Goal: Task Accomplishment & Management: Manage account settings

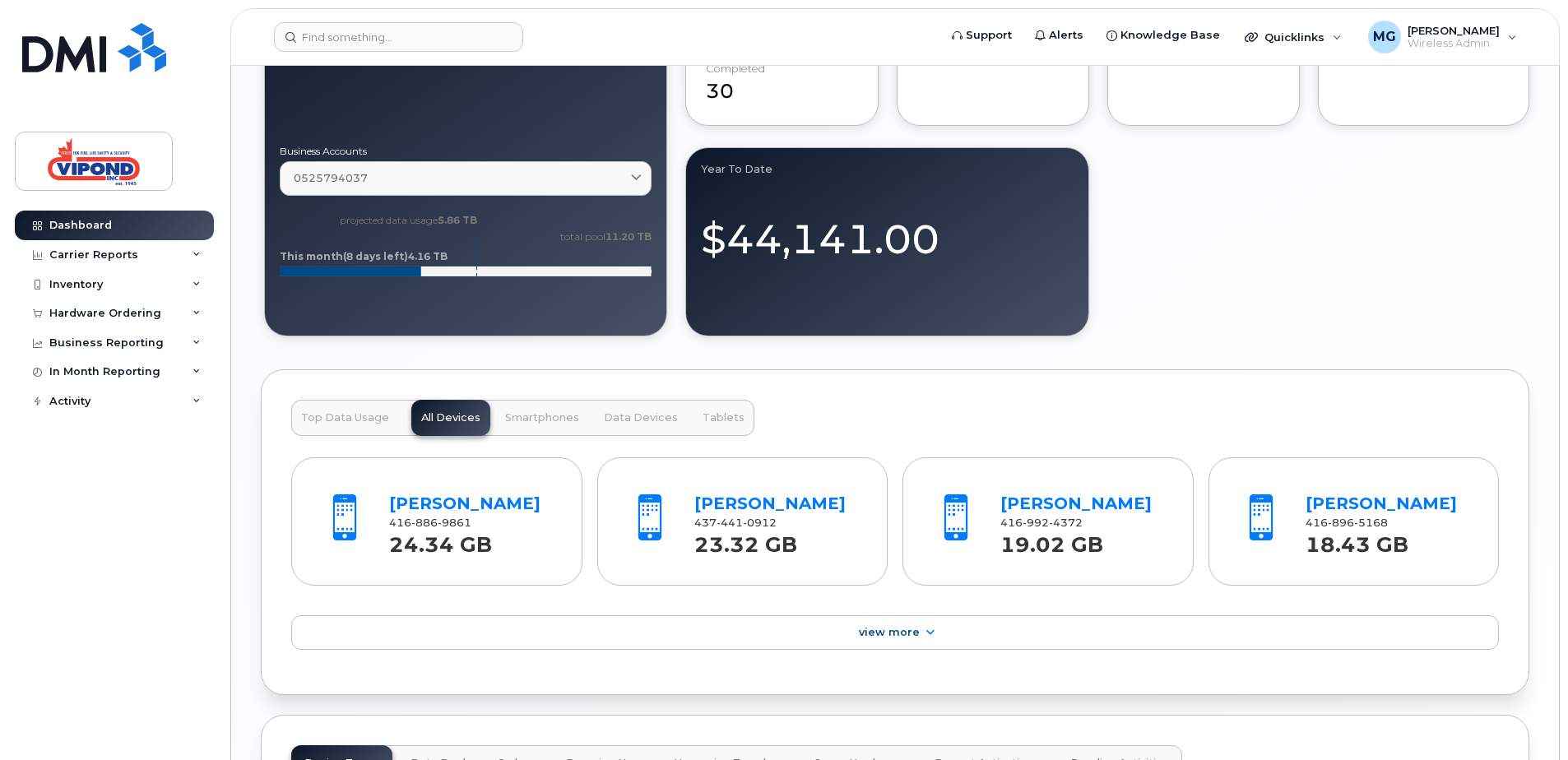
scroll to position [926, 0]
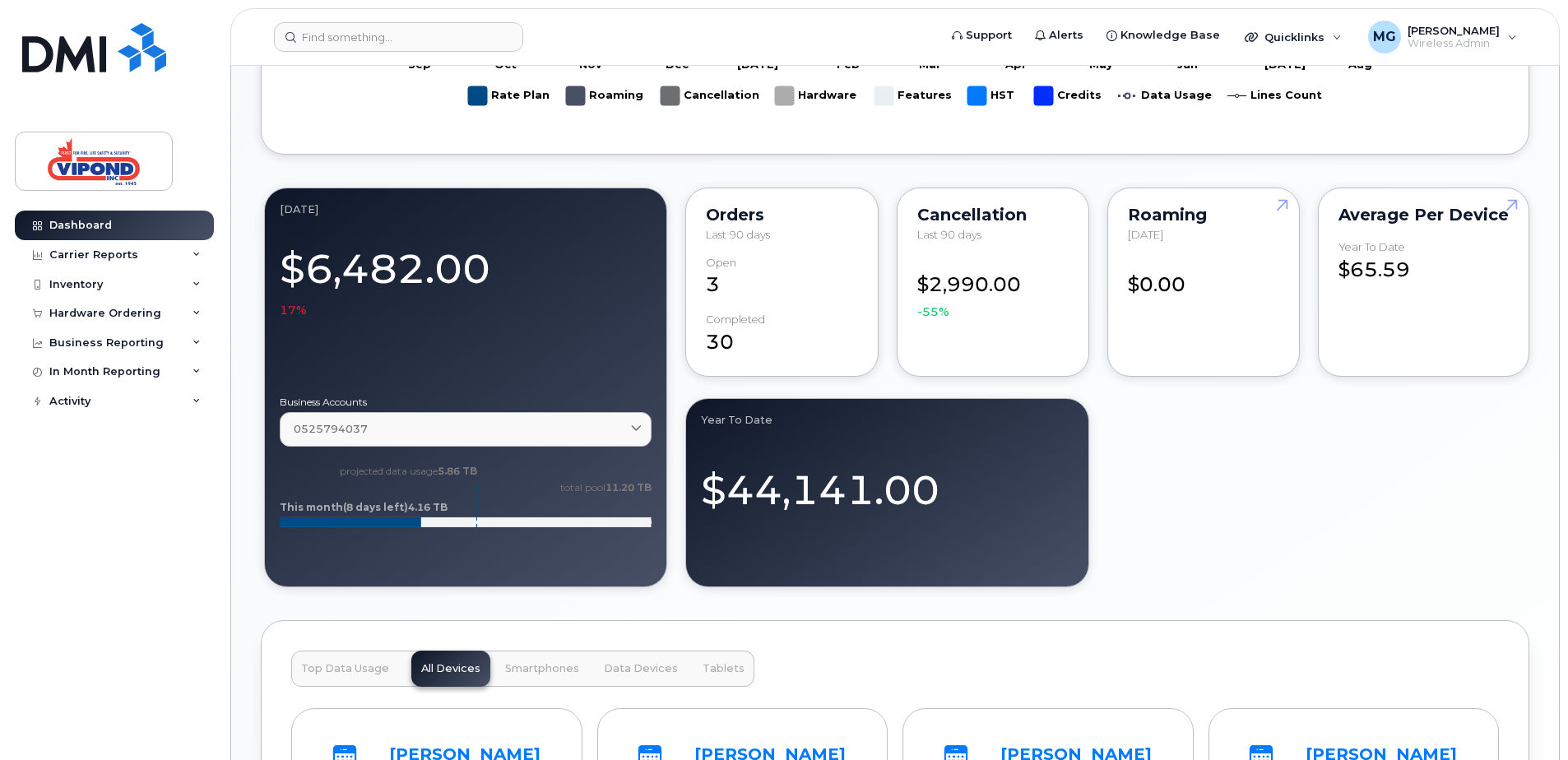
click at [459, 328] on div at bounding box center [466, 351] width 372 height 66
click at [634, 425] on icon at bounding box center [636, 430] width 11 height 11
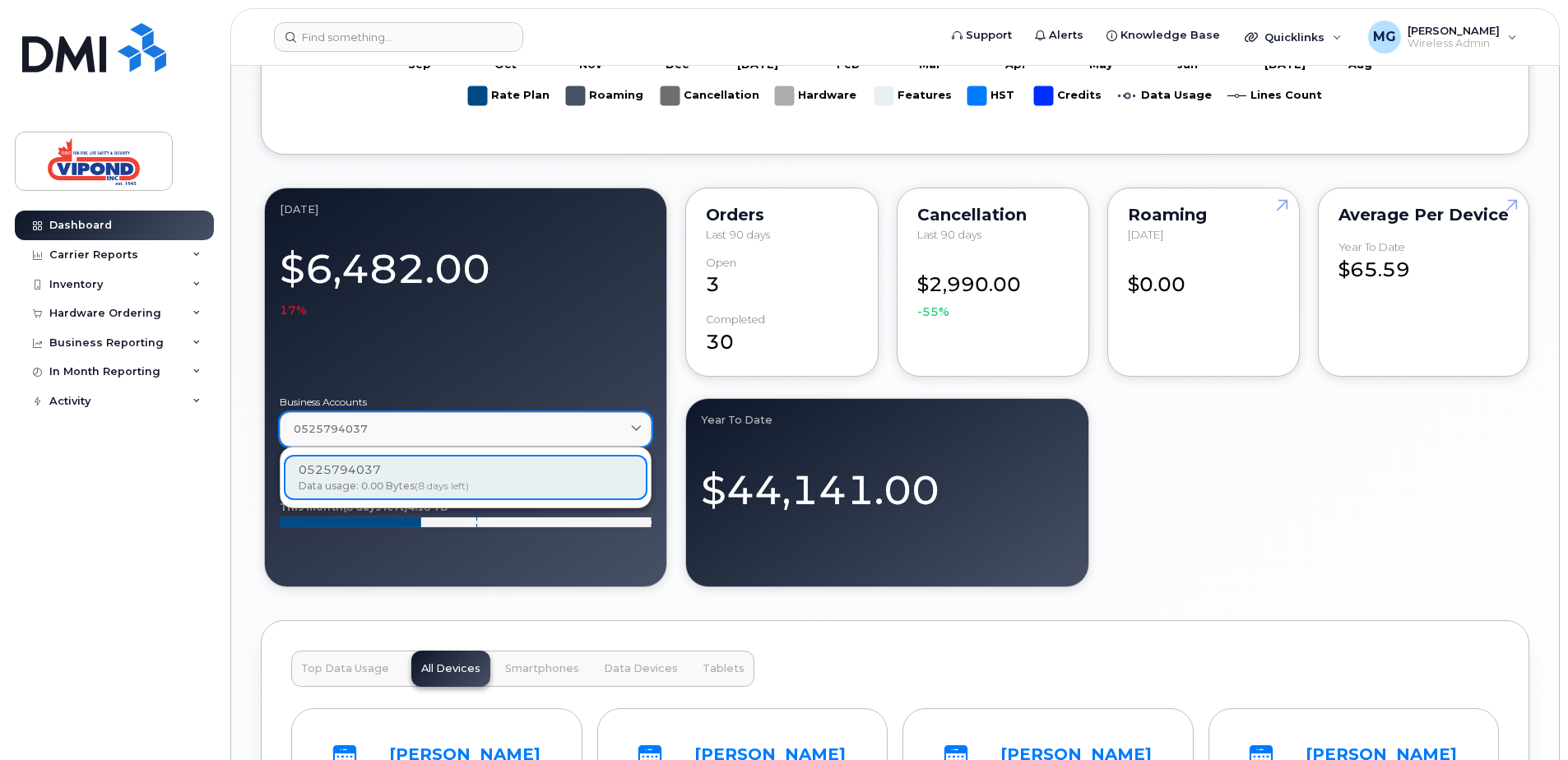
click at [634, 425] on icon at bounding box center [636, 430] width 11 height 11
click at [1340, 484] on div "August 2025 $6,482.00 17% Business Accounts 0525794037 0525794037 Data usage: 0…" at bounding box center [895, 387] width 1269 height 406
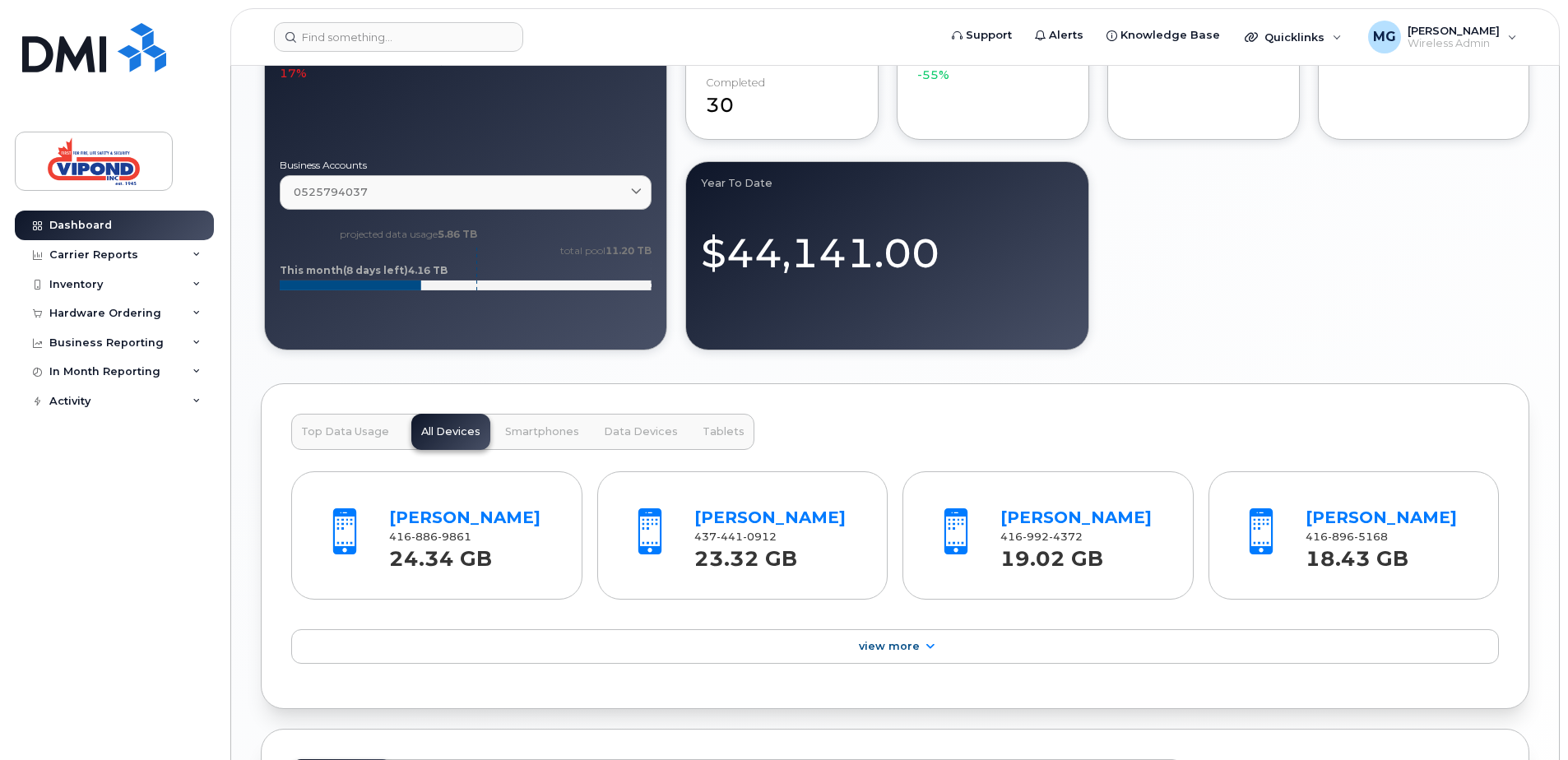
scroll to position [1173, 0]
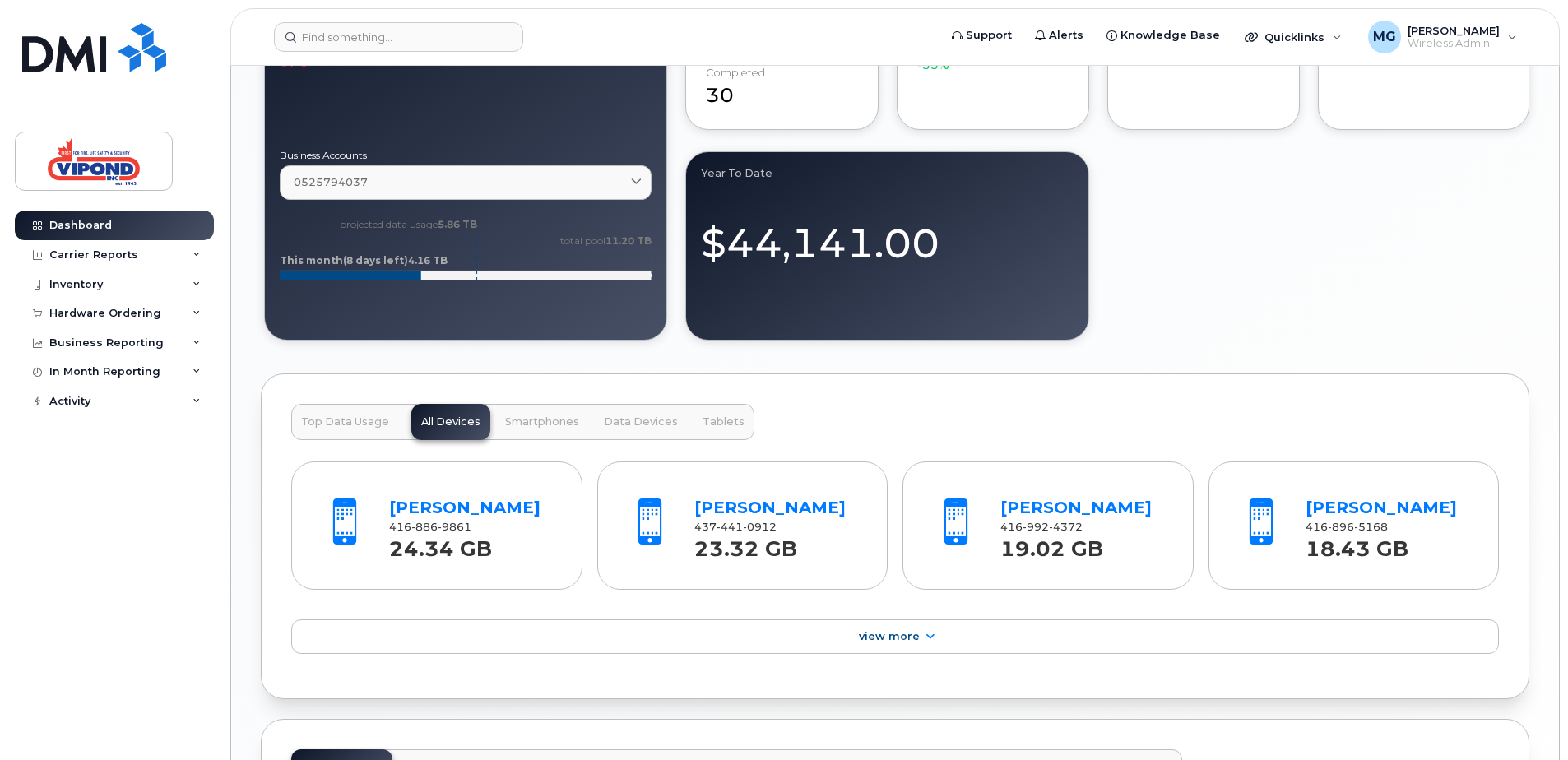
click at [369, 420] on span "Top Data Usage" at bounding box center [345, 422] width 88 height 13
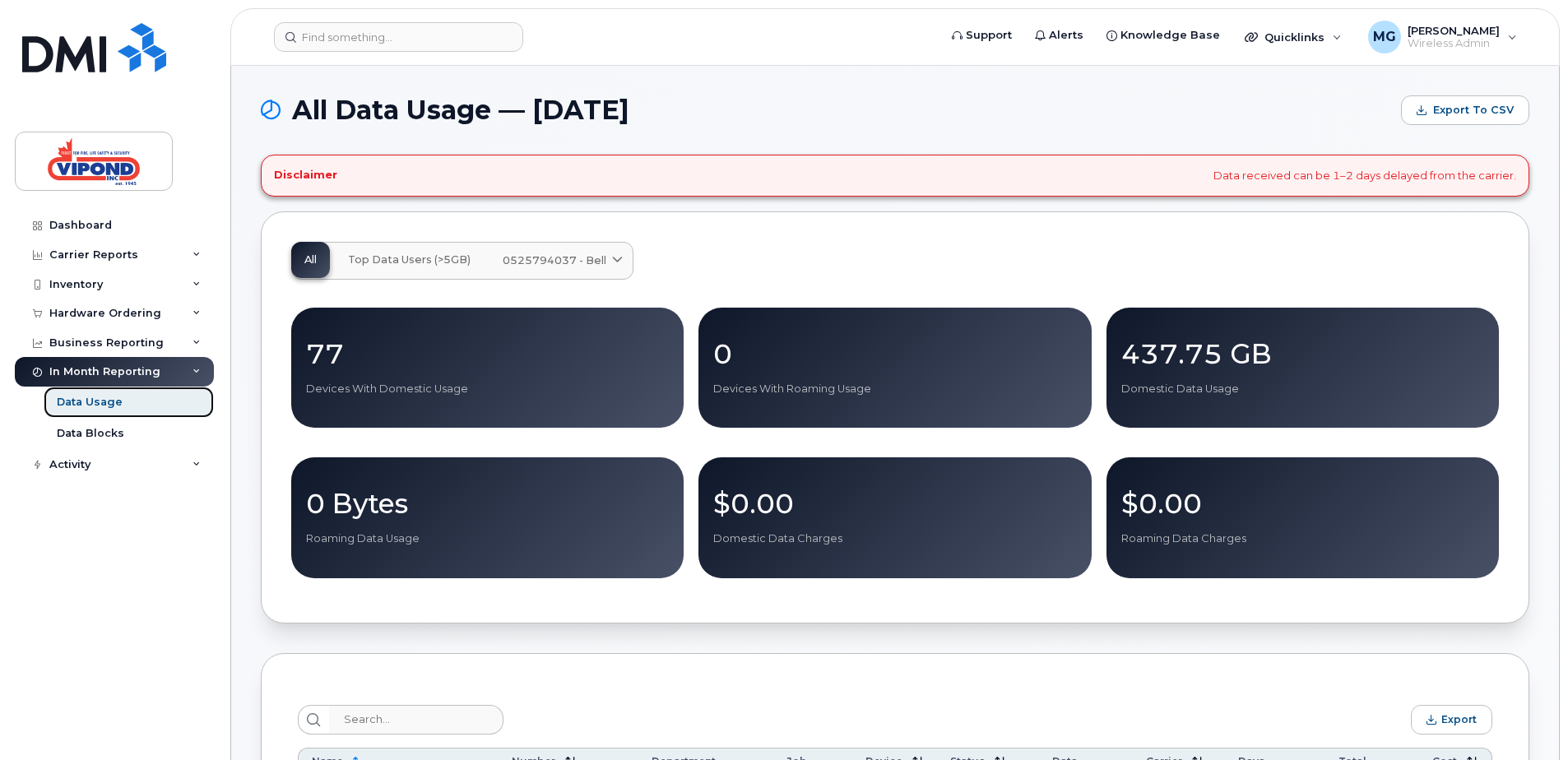
click at [80, 404] on div "Data Usage" at bounding box center [90, 403] width 66 height 15
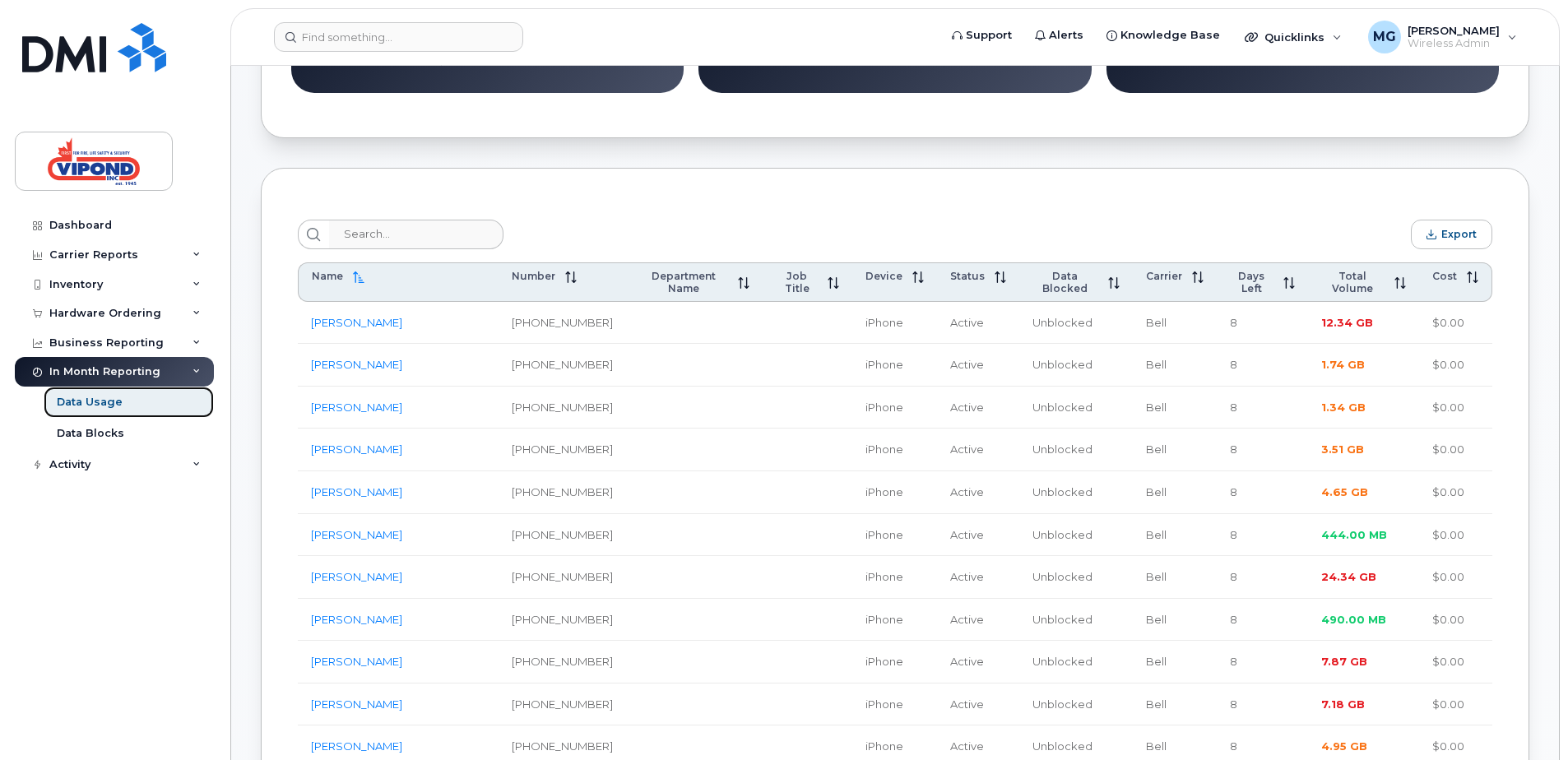
scroll to position [493, 0]
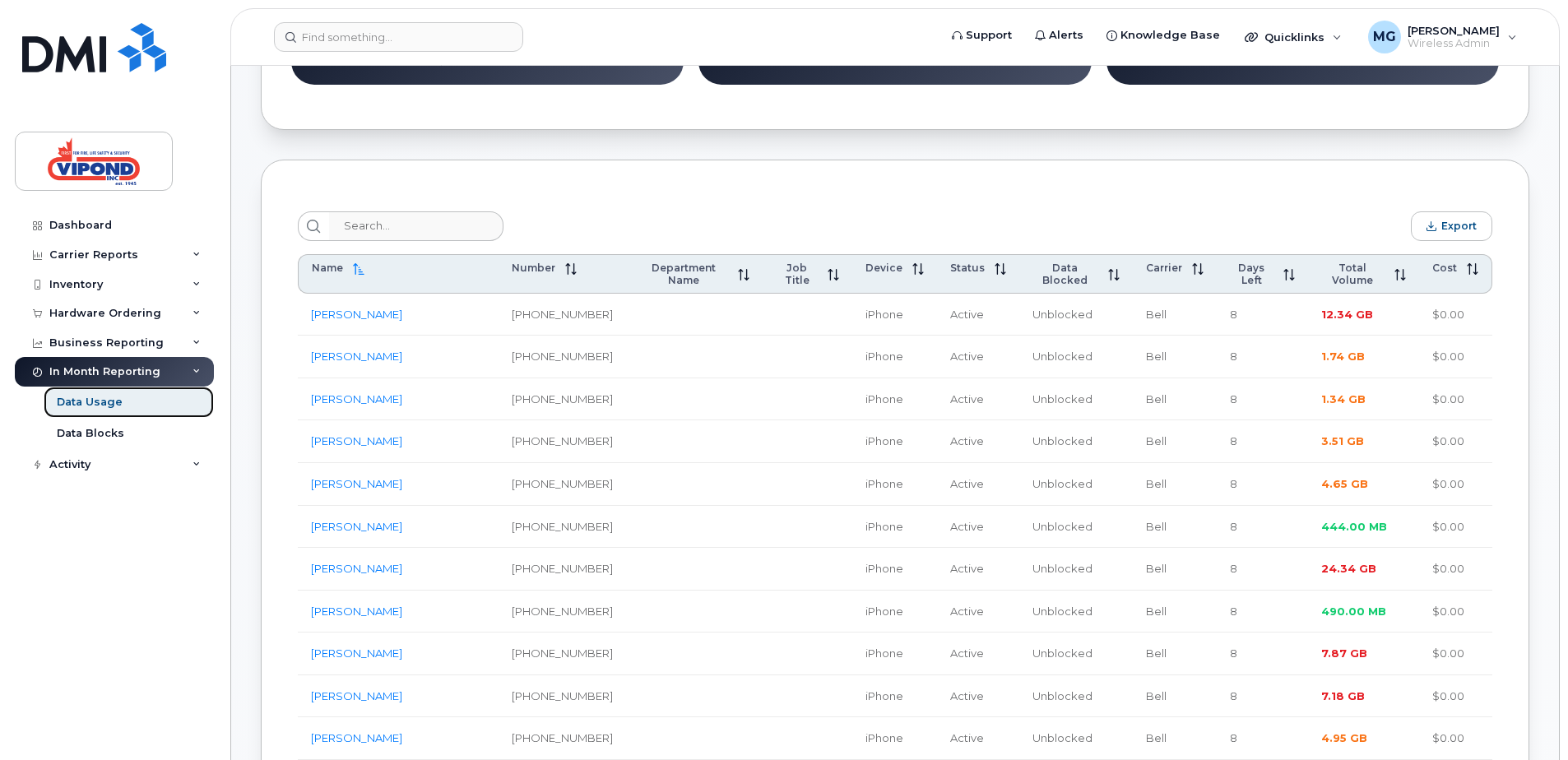
click at [81, 403] on div "Data Usage" at bounding box center [90, 403] width 66 height 15
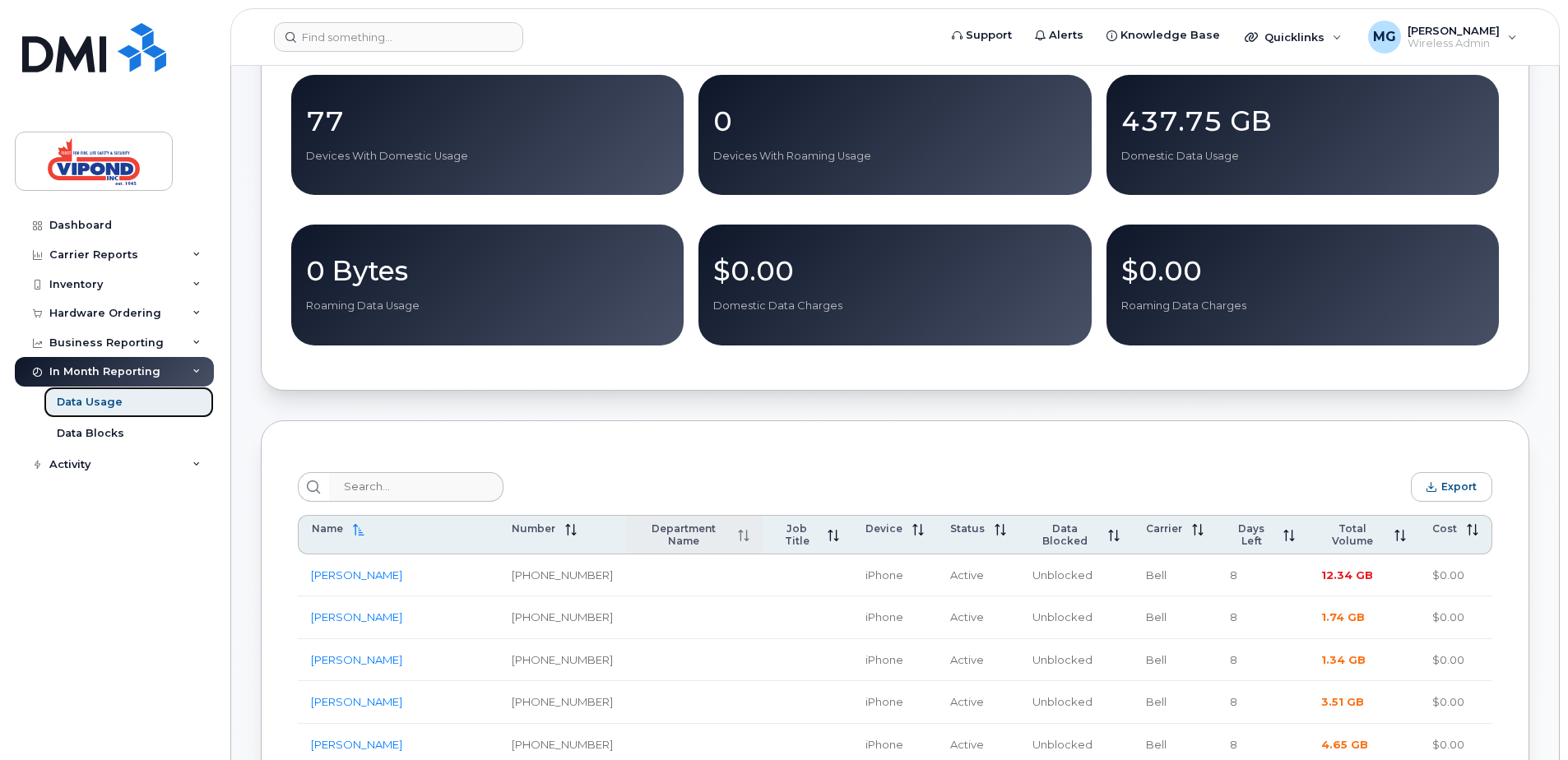
scroll to position [0, 0]
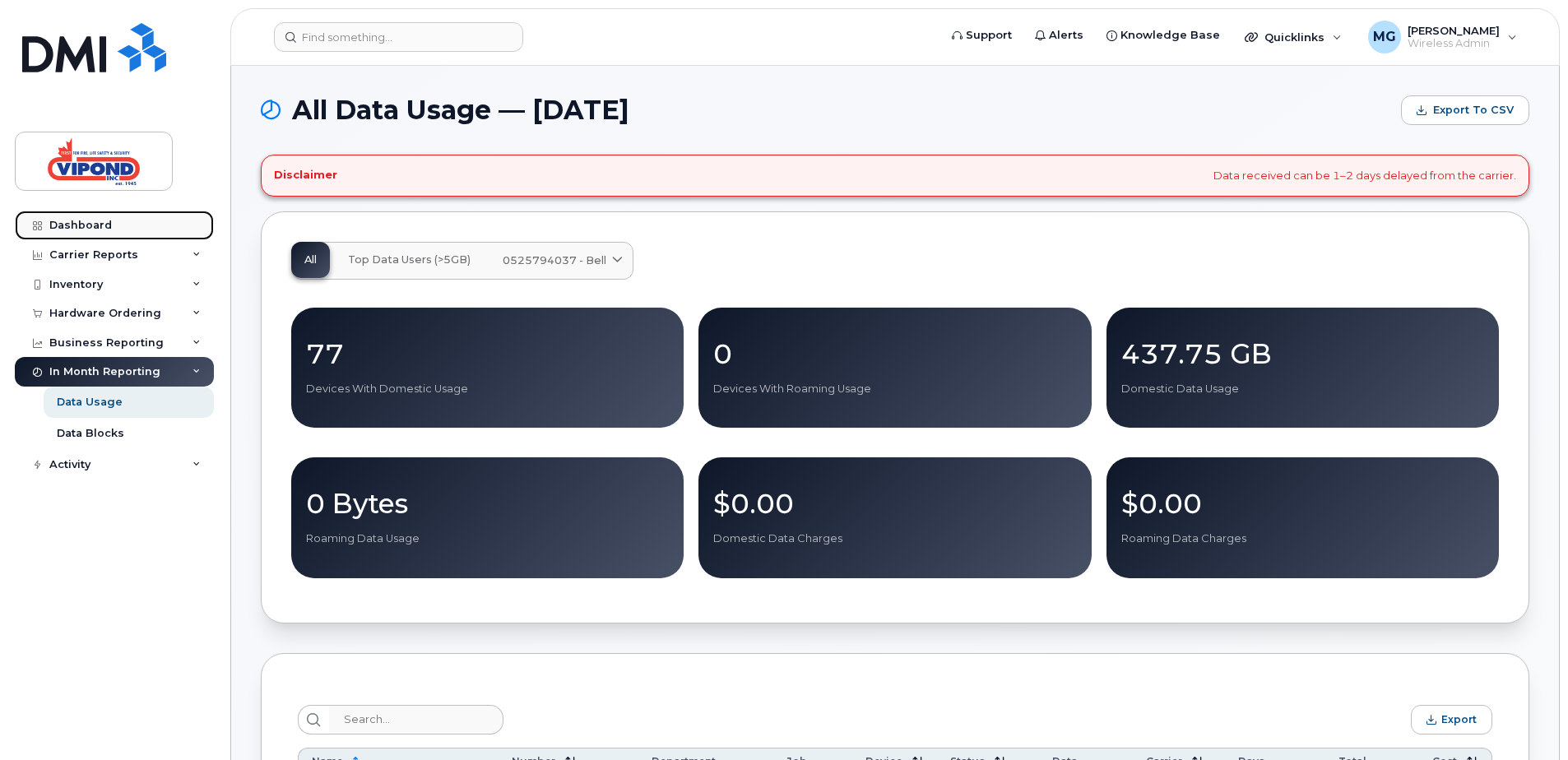
click at [92, 222] on div "Dashboard" at bounding box center [81, 225] width 62 height 13
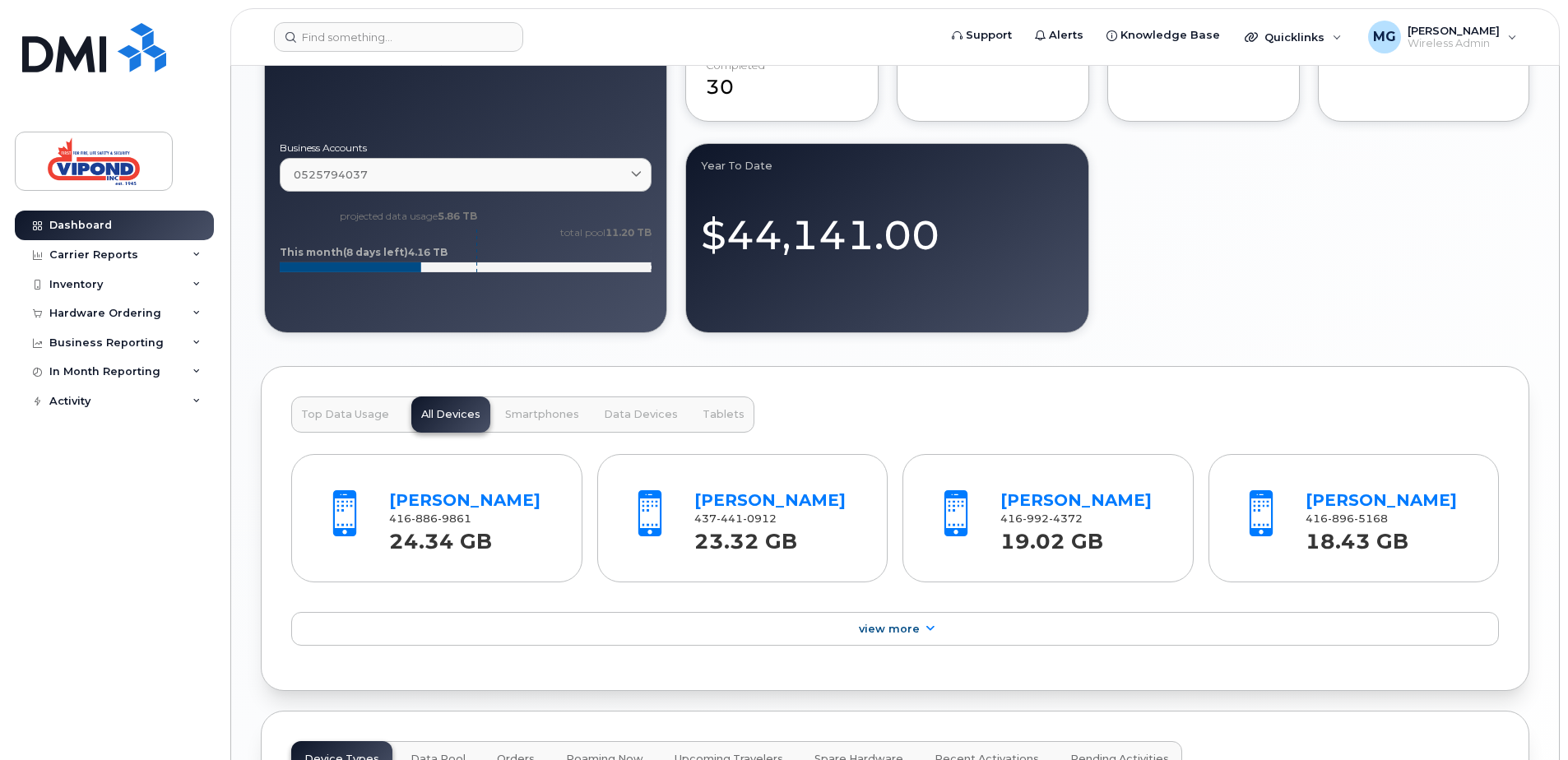
scroll to position [1152, 0]
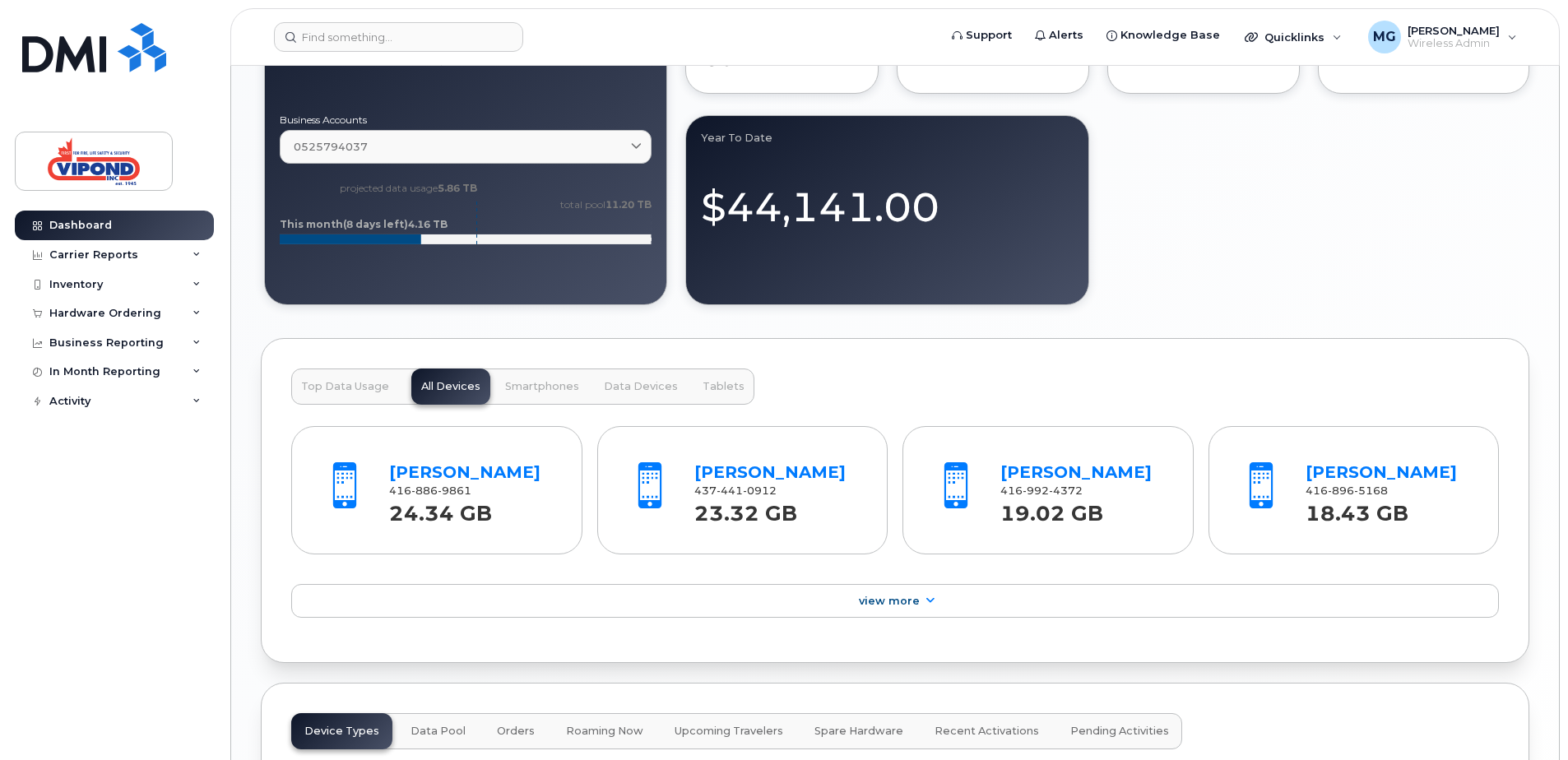
click at [328, 384] on span "Top Data Usage" at bounding box center [345, 387] width 88 height 13
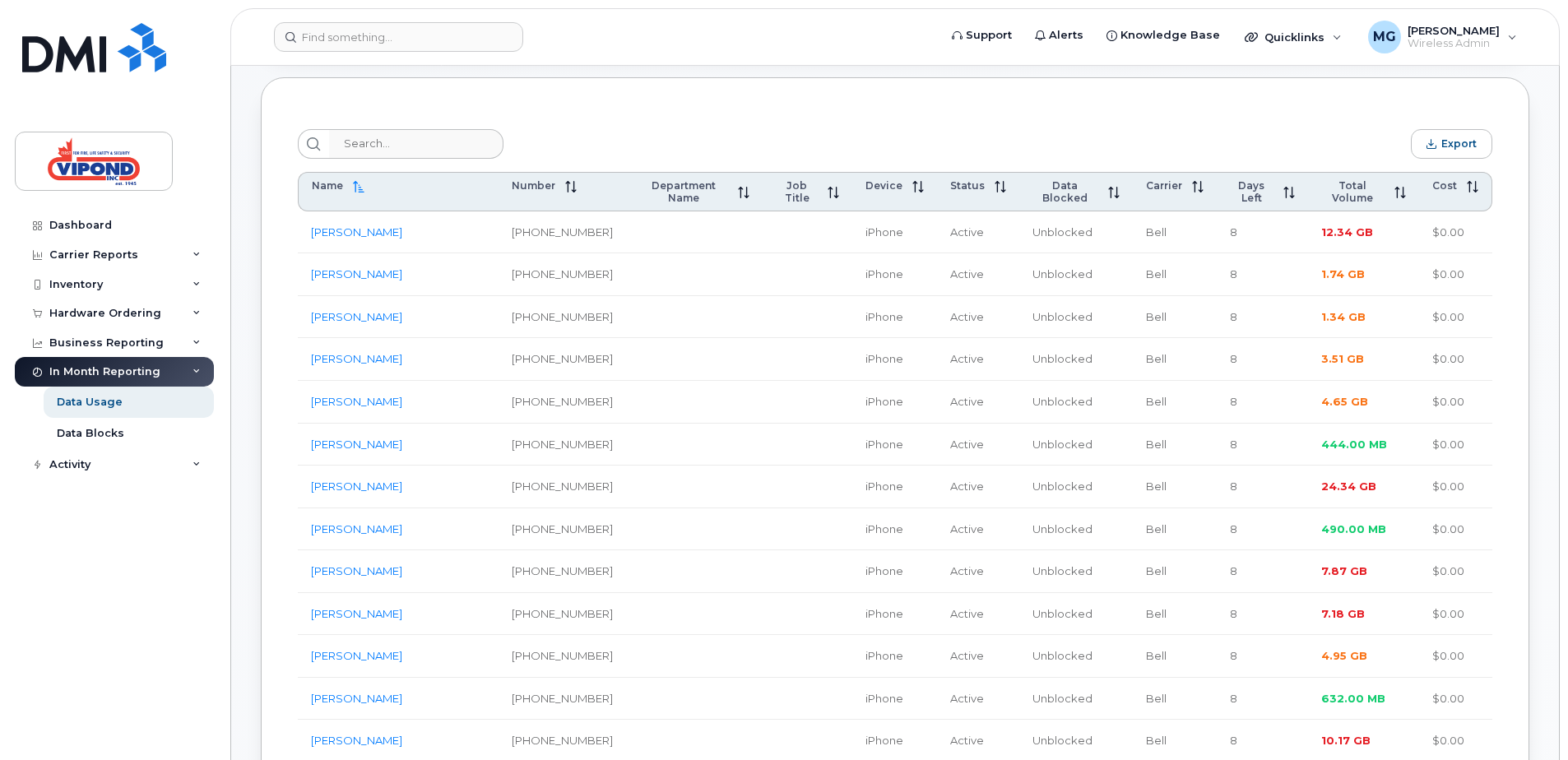
scroll to position [82, 0]
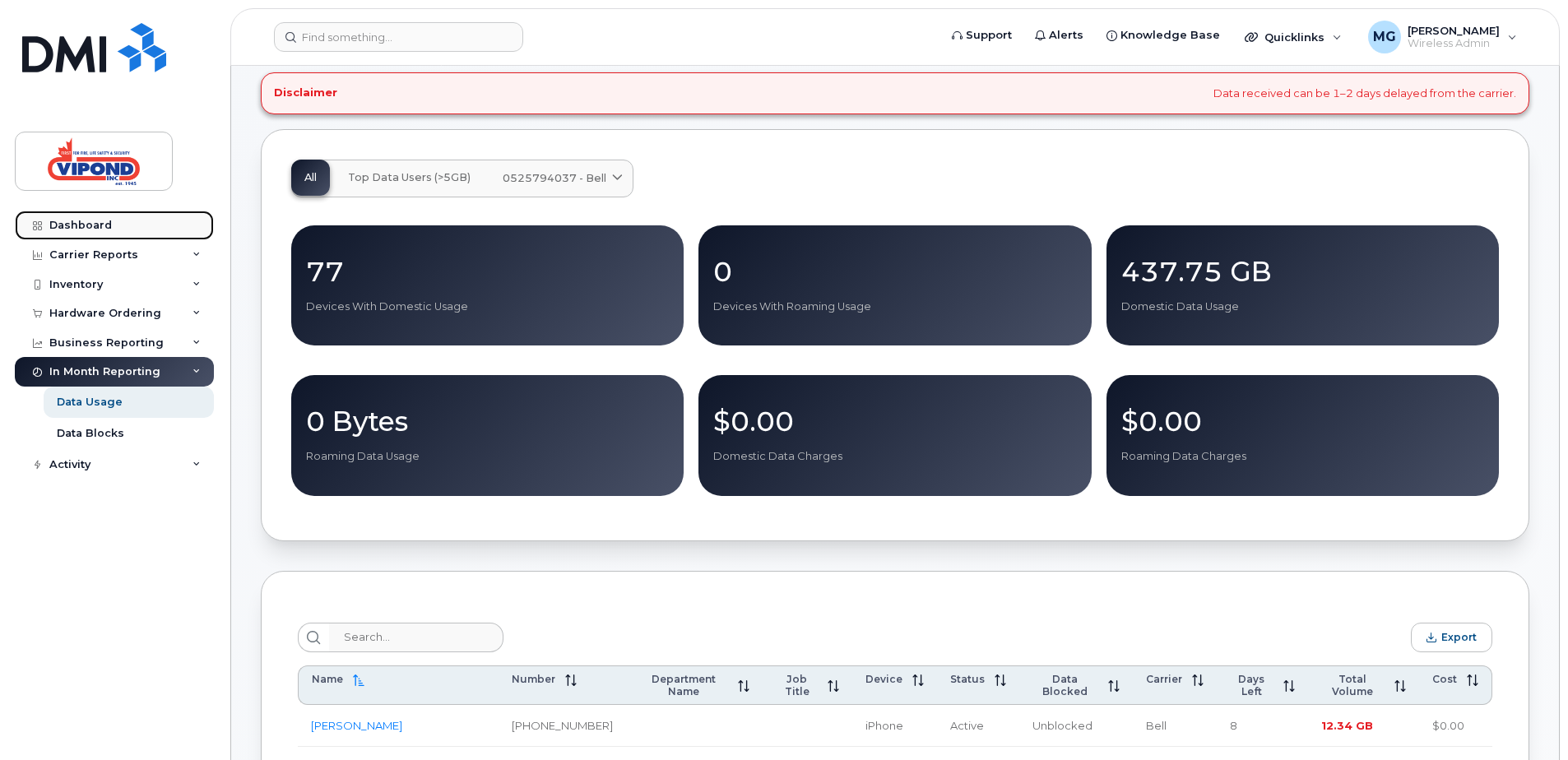
click at [71, 223] on div "Dashboard" at bounding box center [81, 225] width 62 height 13
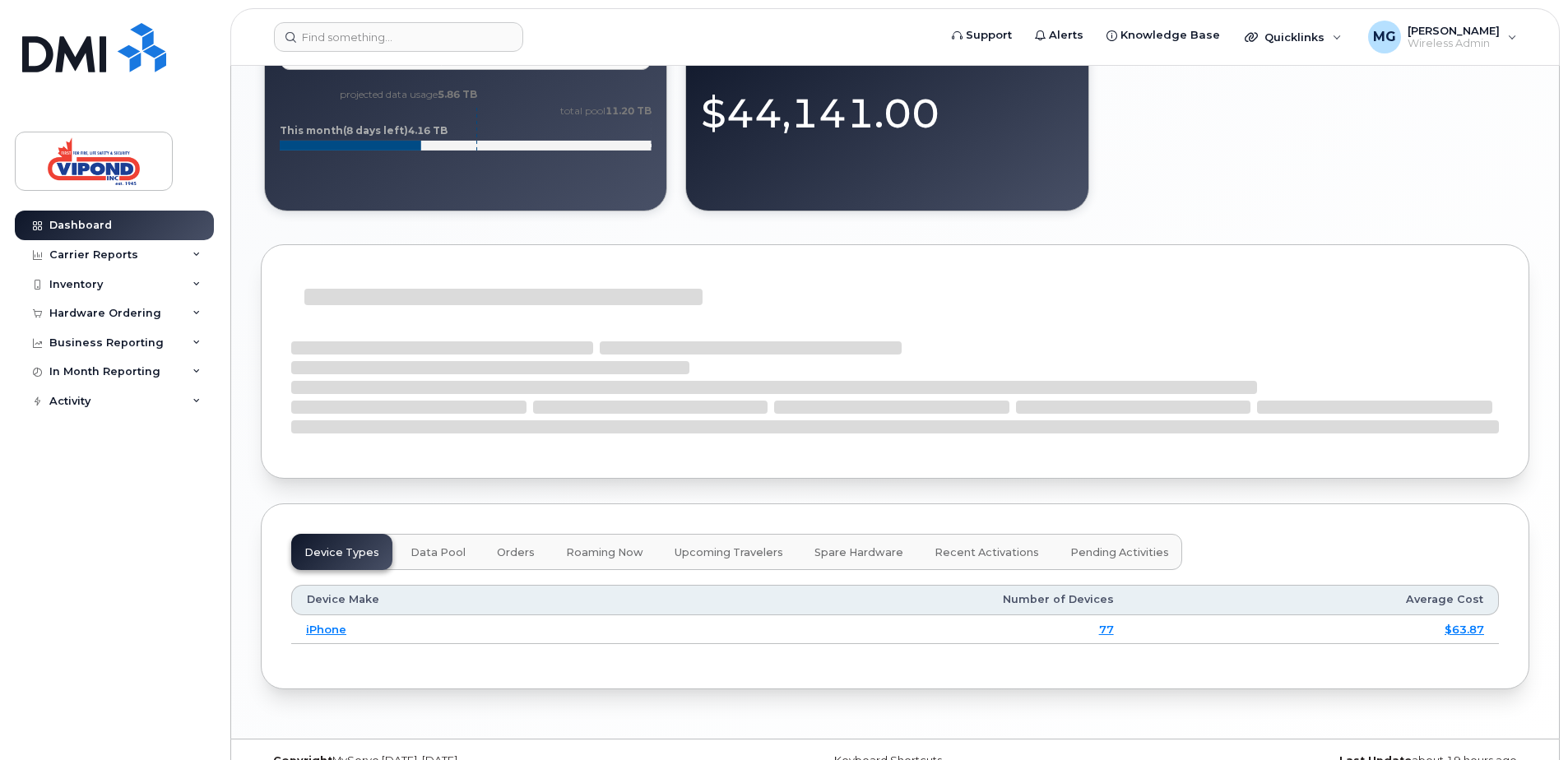
scroll to position [1277, 0]
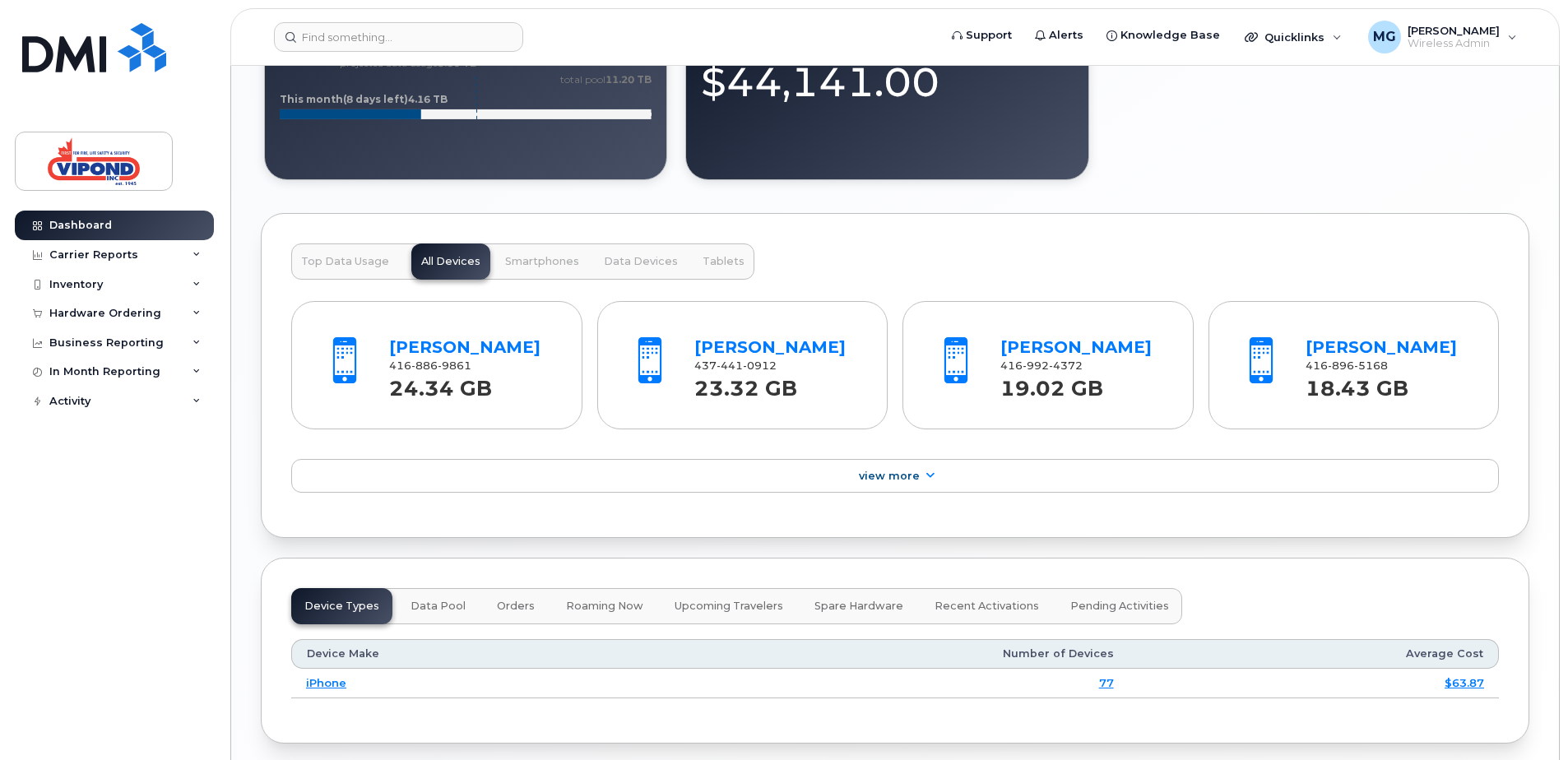
click at [333, 258] on span "Top Data Usage" at bounding box center [345, 261] width 88 height 13
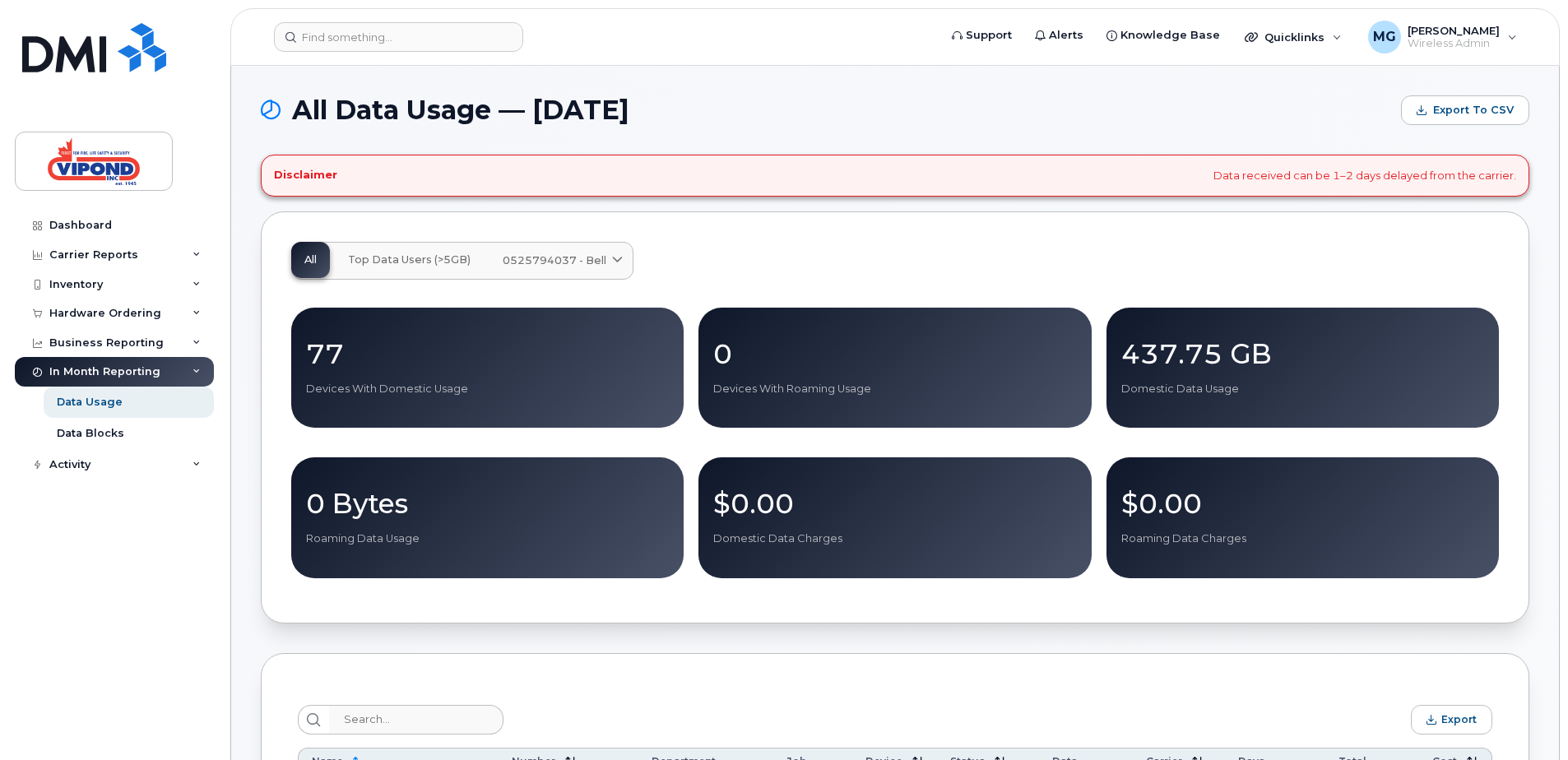
click at [425, 261] on span "Top Data Users (>5GB)" at bounding box center [409, 260] width 123 height 13
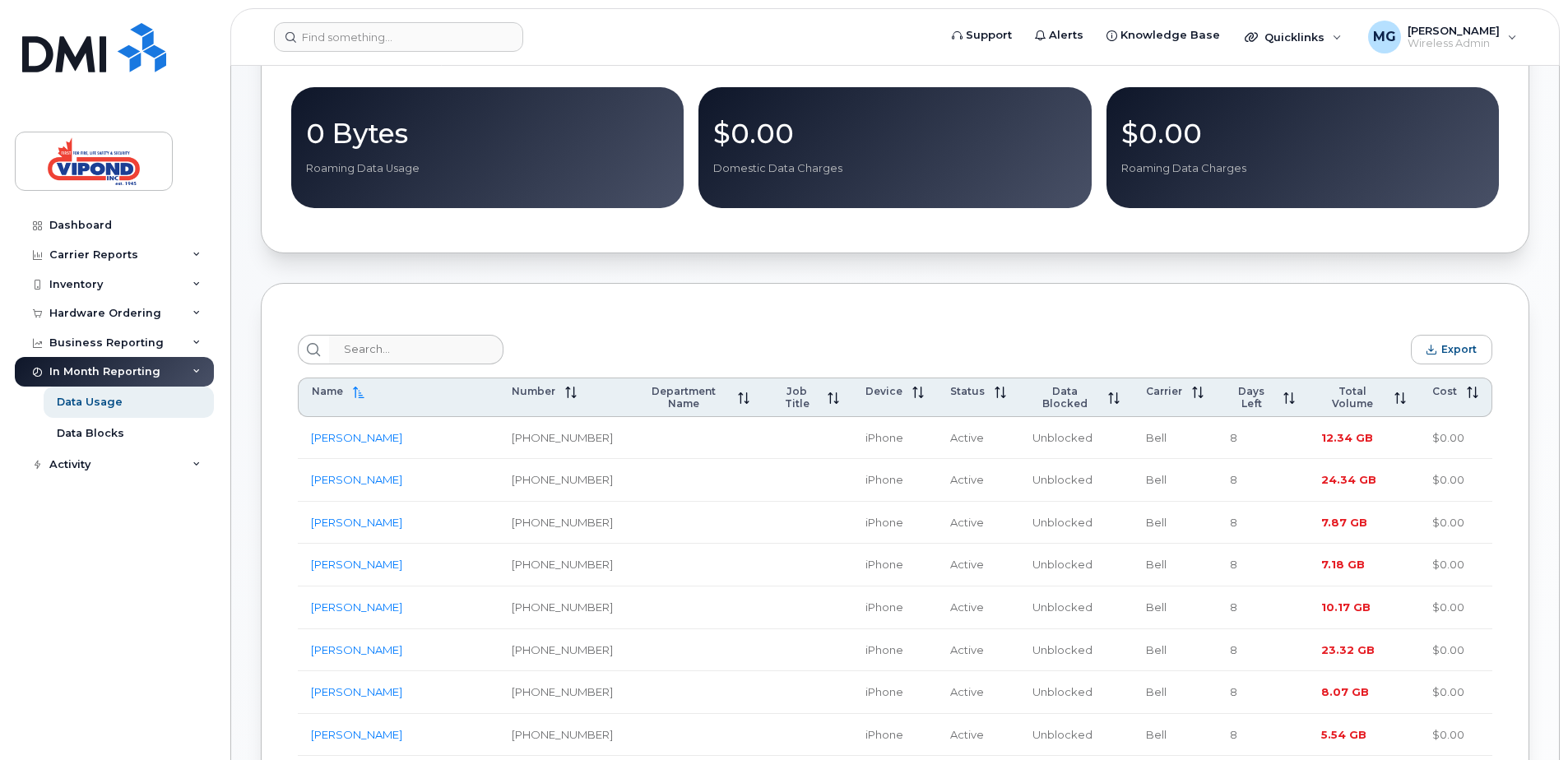
scroll to position [493, 0]
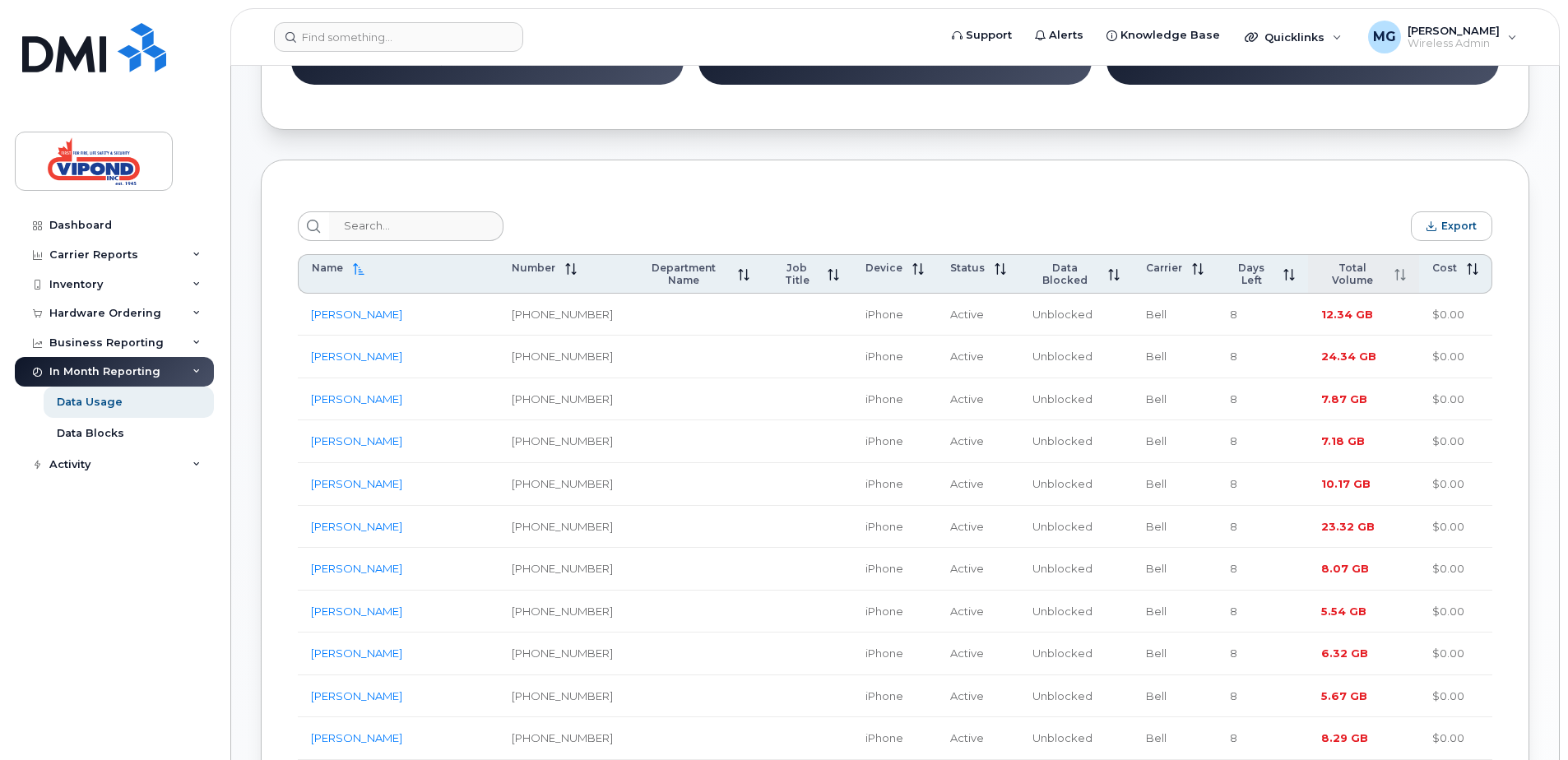
click at [1402, 272] on span at bounding box center [1395, 274] width 21 height 13
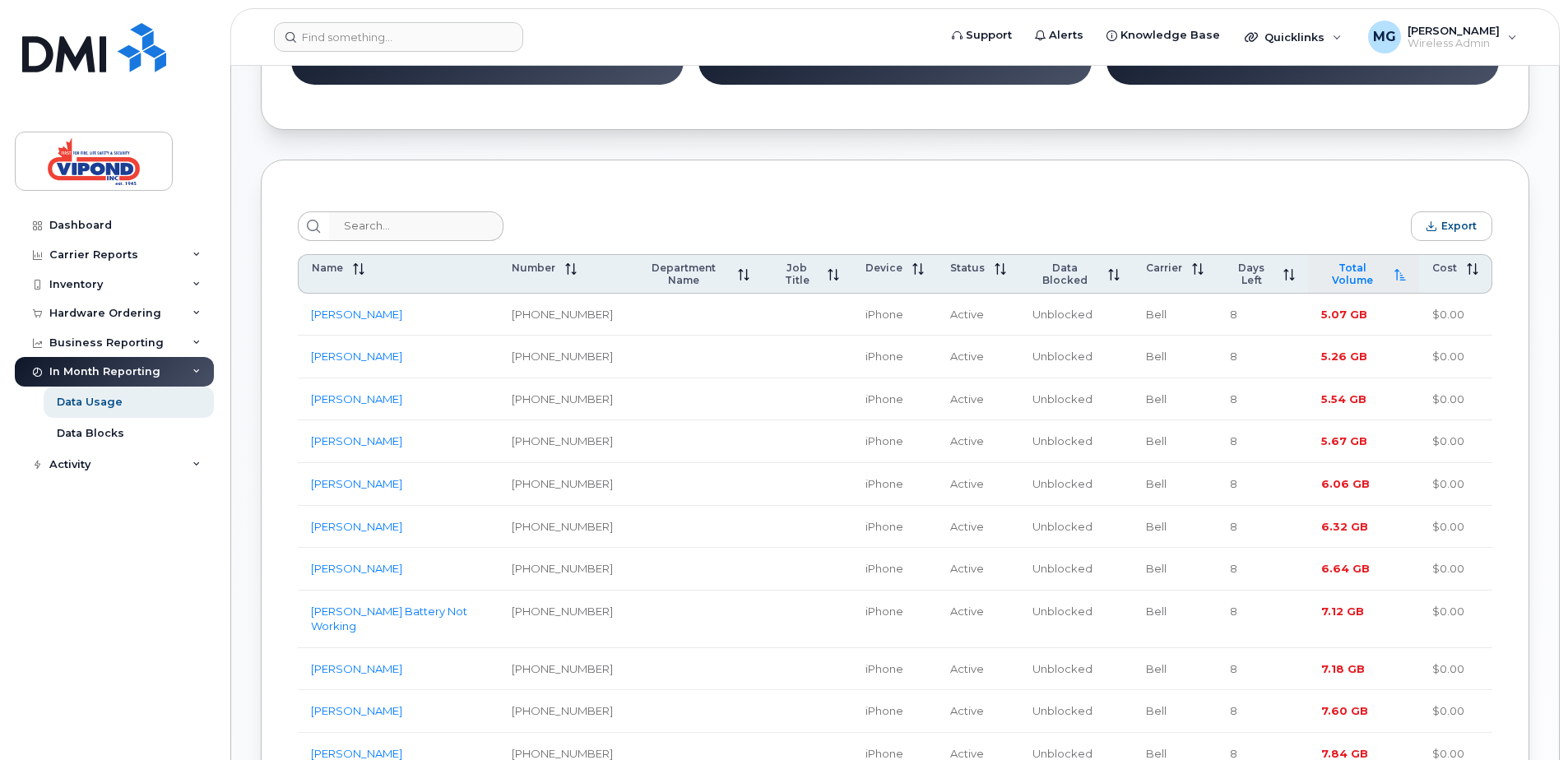
click at [1402, 272] on span at bounding box center [1395, 274] width 21 height 13
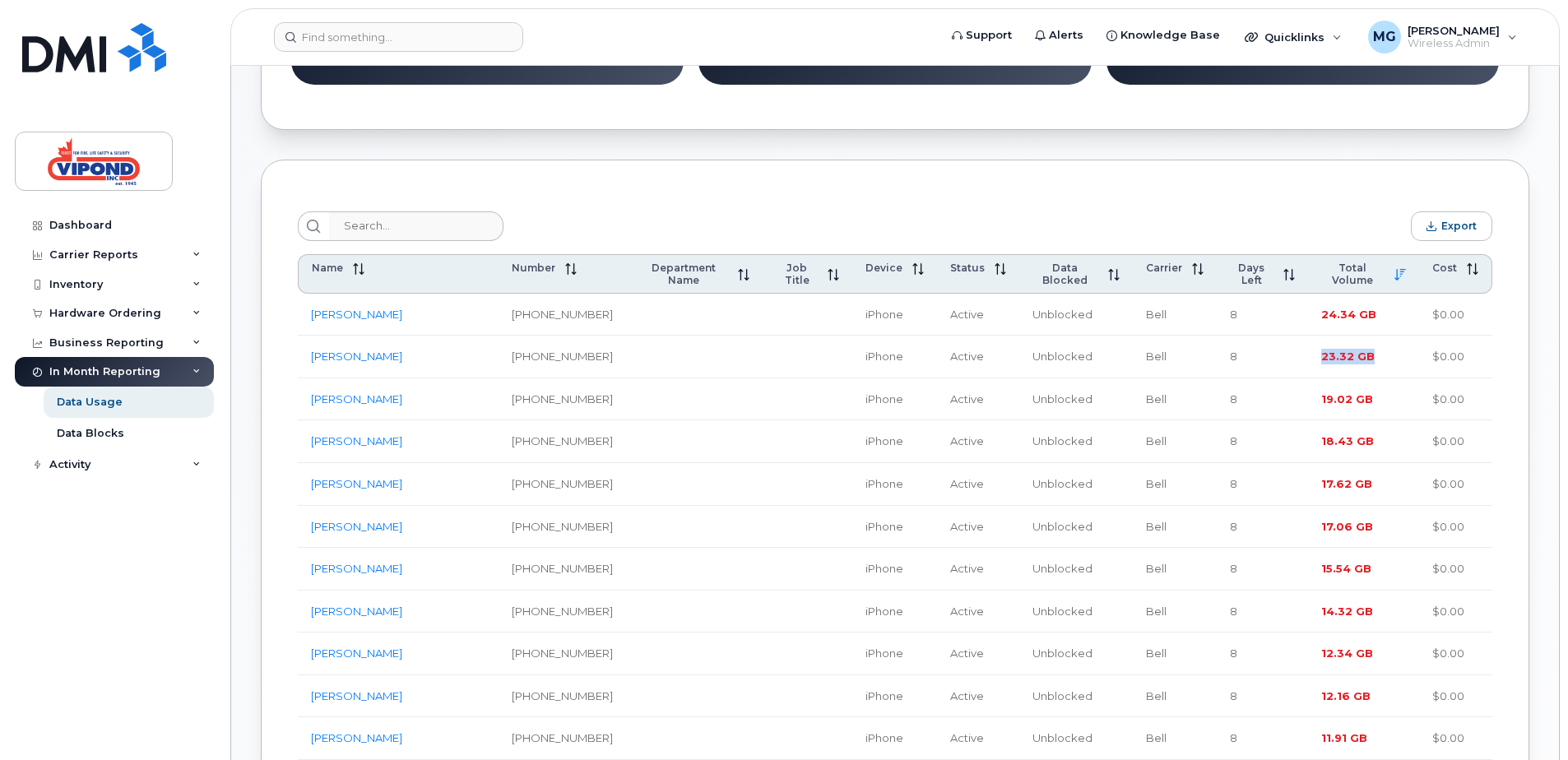
drag, startPoint x: 1352, startPoint y: 362, endPoint x: 1317, endPoint y: 364, distance: 35.1
click at [1317, 364] on td "23.32 GB" at bounding box center [1364, 356] width 111 height 43
click at [1285, 375] on td "8" at bounding box center [1262, 356] width 92 height 43
drag, startPoint x: 1373, startPoint y: 364, endPoint x: 1323, endPoint y: 363, distance: 50.0
click at [1323, 363] on td "23.32 GB" at bounding box center [1364, 356] width 111 height 43
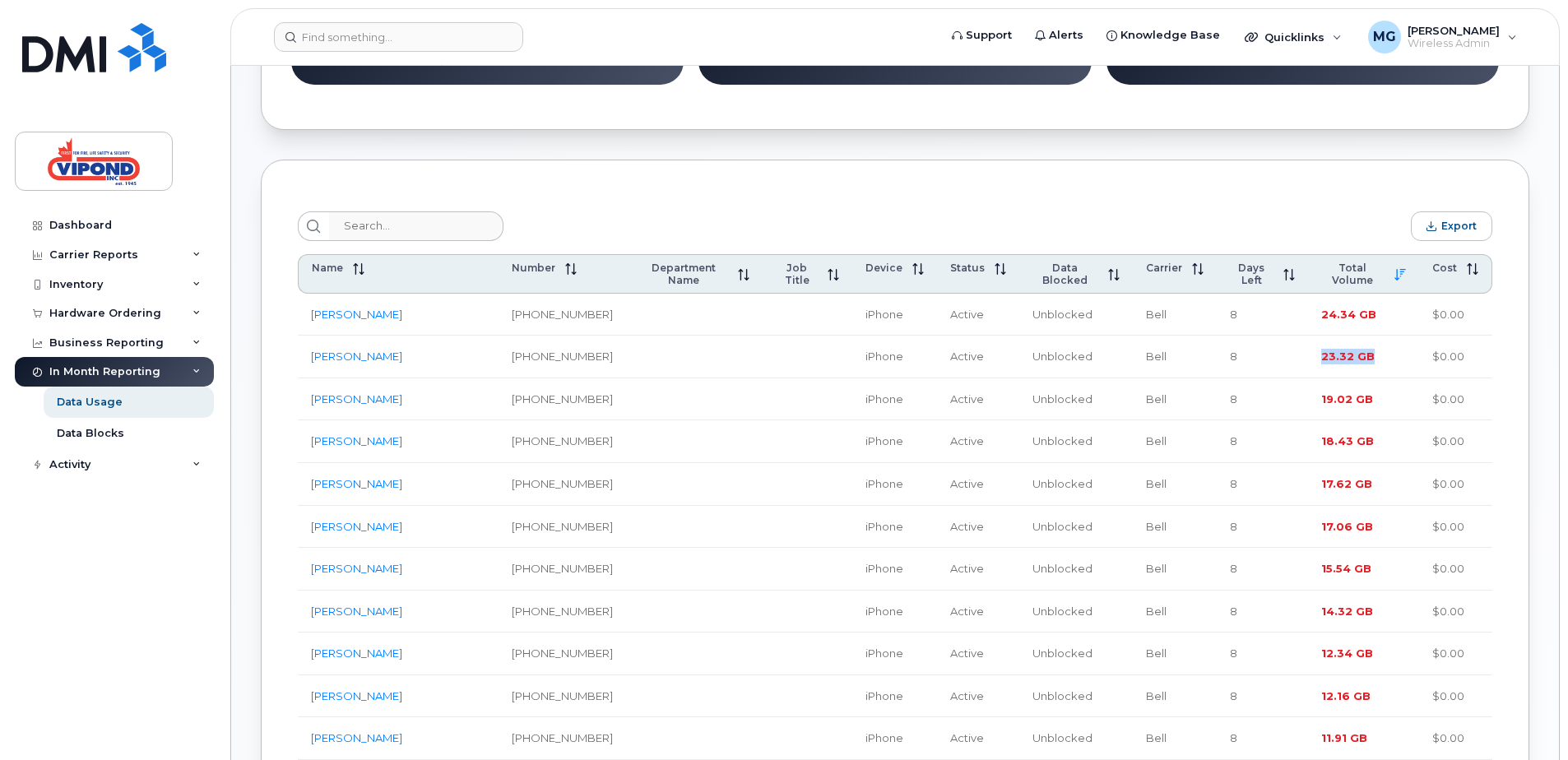
click at [1332, 369] on td "23.32 GB" at bounding box center [1364, 356] width 111 height 43
drag, startPoint x: 1372, startPoint y: 362, endPoint x: 1362, endPoint y: 363, distance: 10.0
click at [1362, 363] on td "23.32 GB" at bounding box center [1364, 356] width 111 height 43
click at [1243, 231] on div "Export" at bounding box center [895, 226] width 1195 height 29
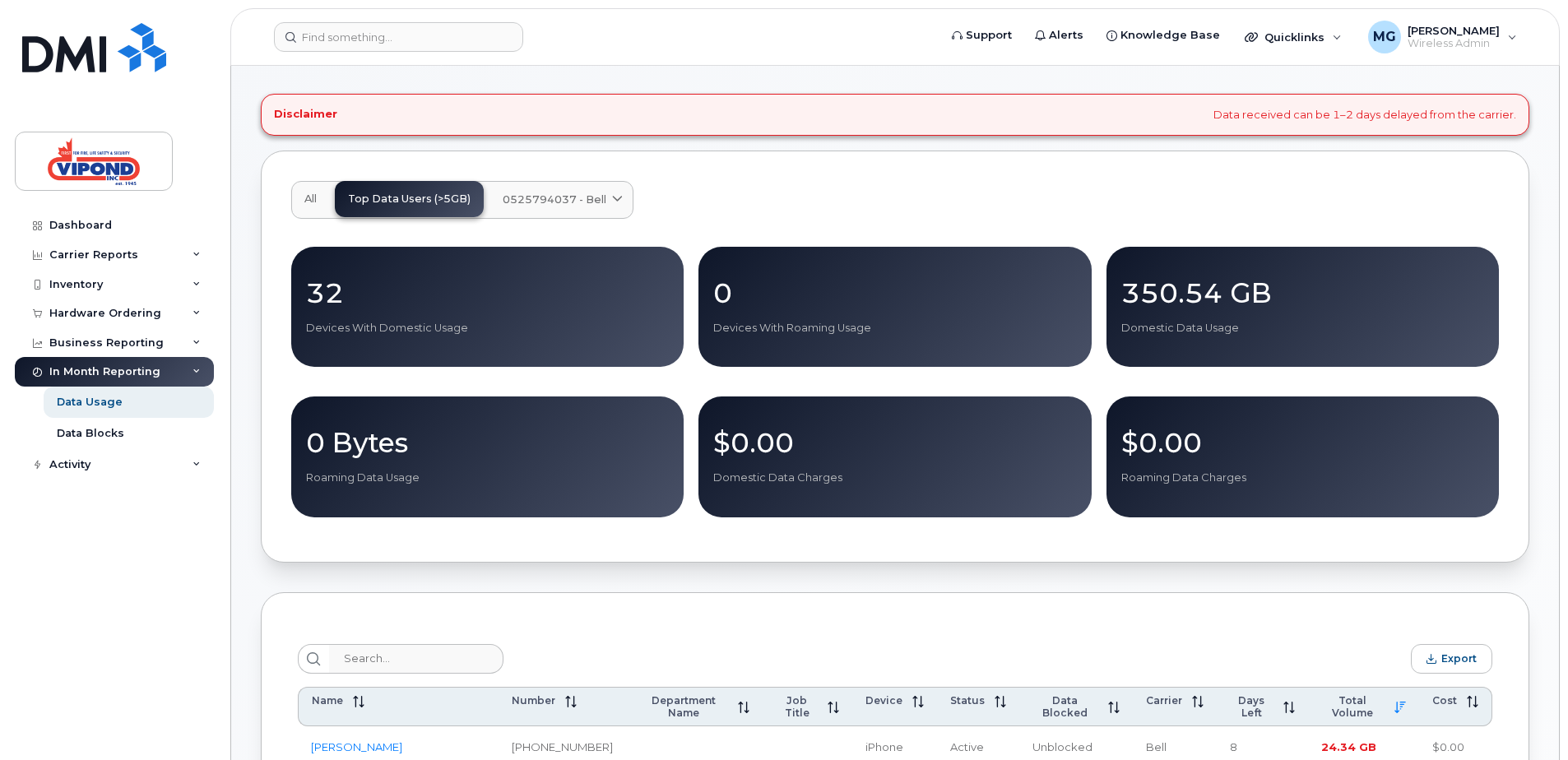
scroll to position [0, 0]
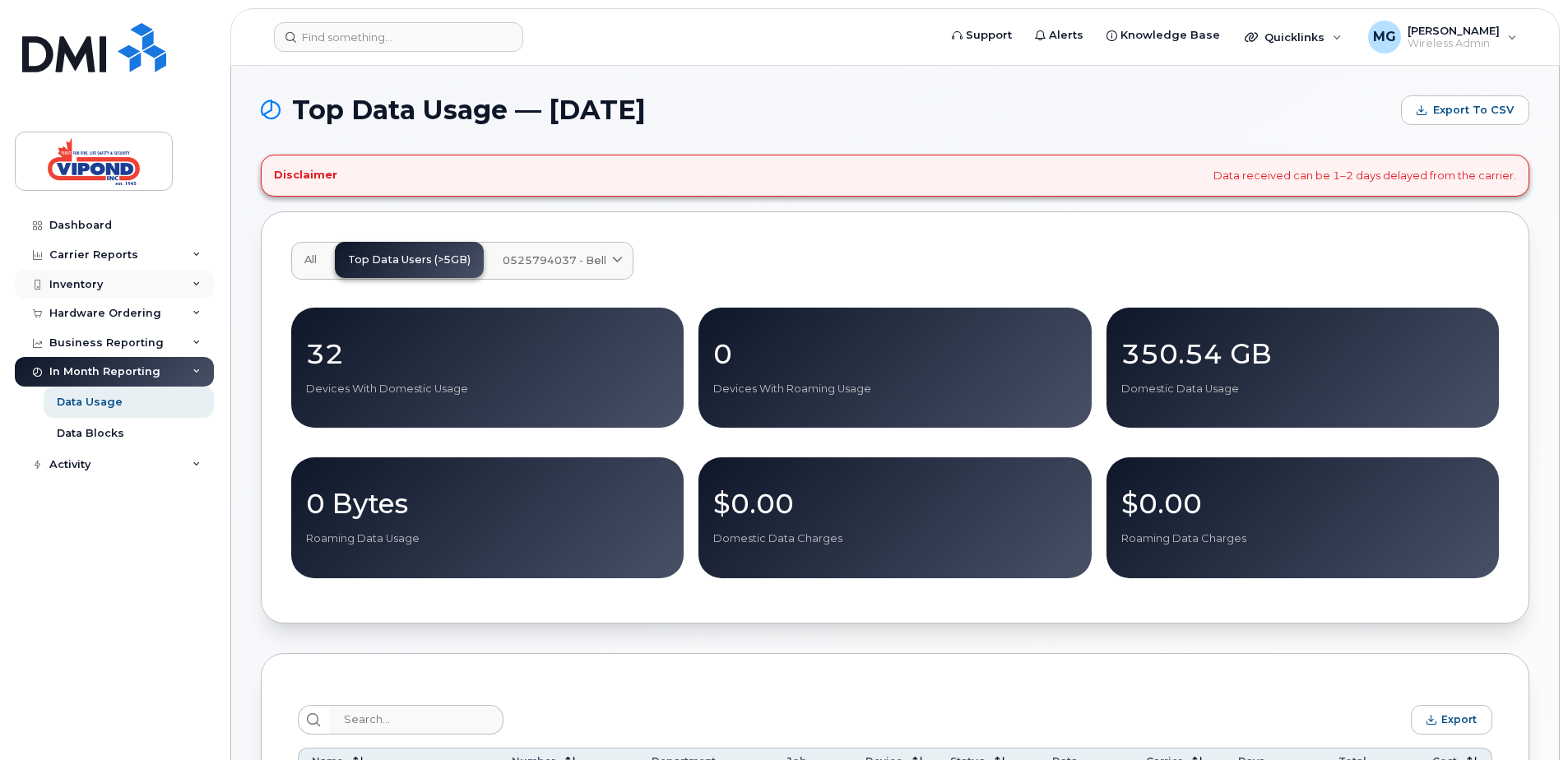
click at [63, 288] on div "Inventory" at bounding box center [77, 285] width 54 height 13
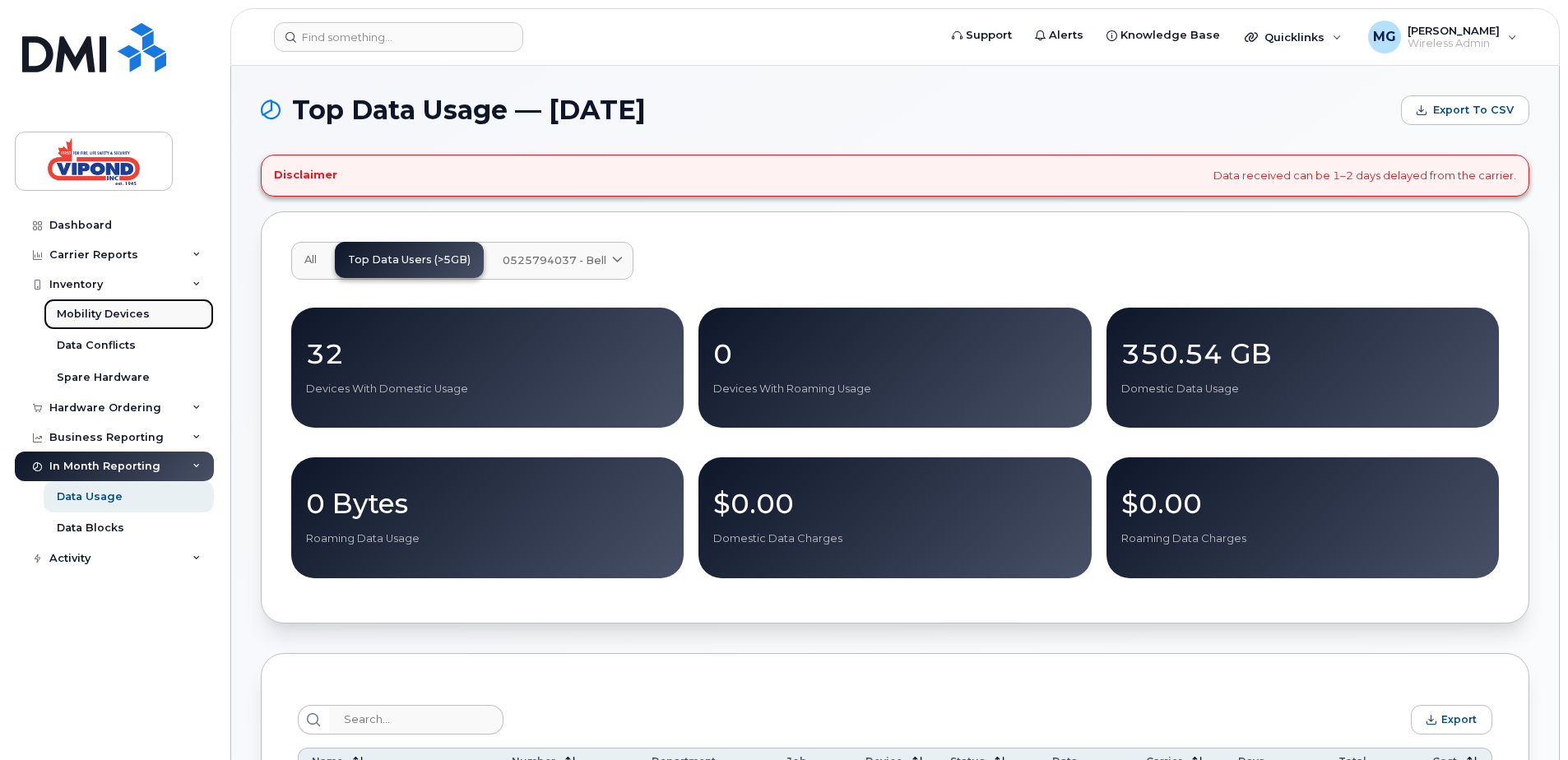
click at [80, 309] on div "Mobility Devices" at bounding box center [103, 314] width 93 height 15
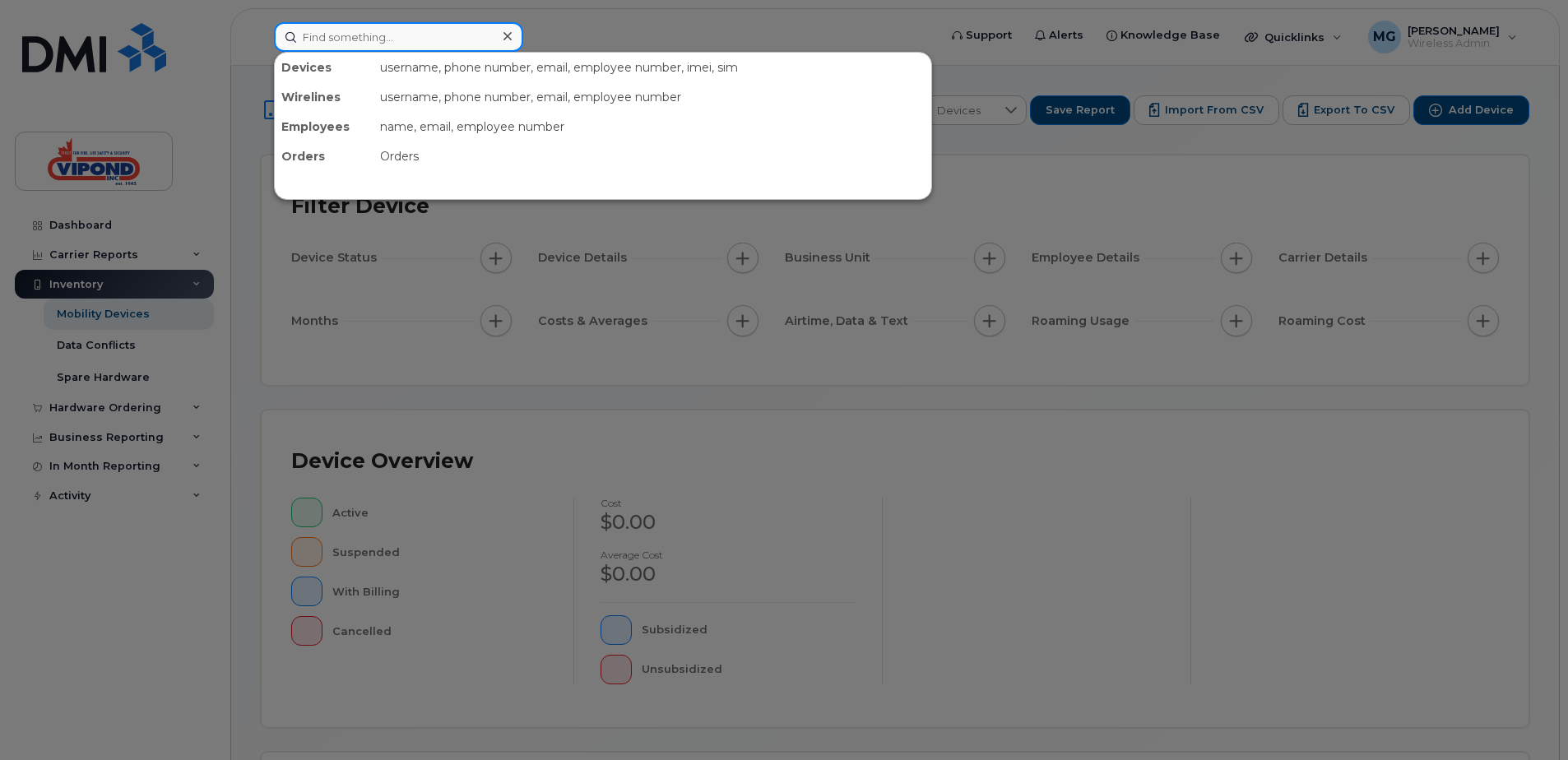
click at [443, 42] on input at bounding box center [399, 36] width 250 height 29
type input "gilbert"
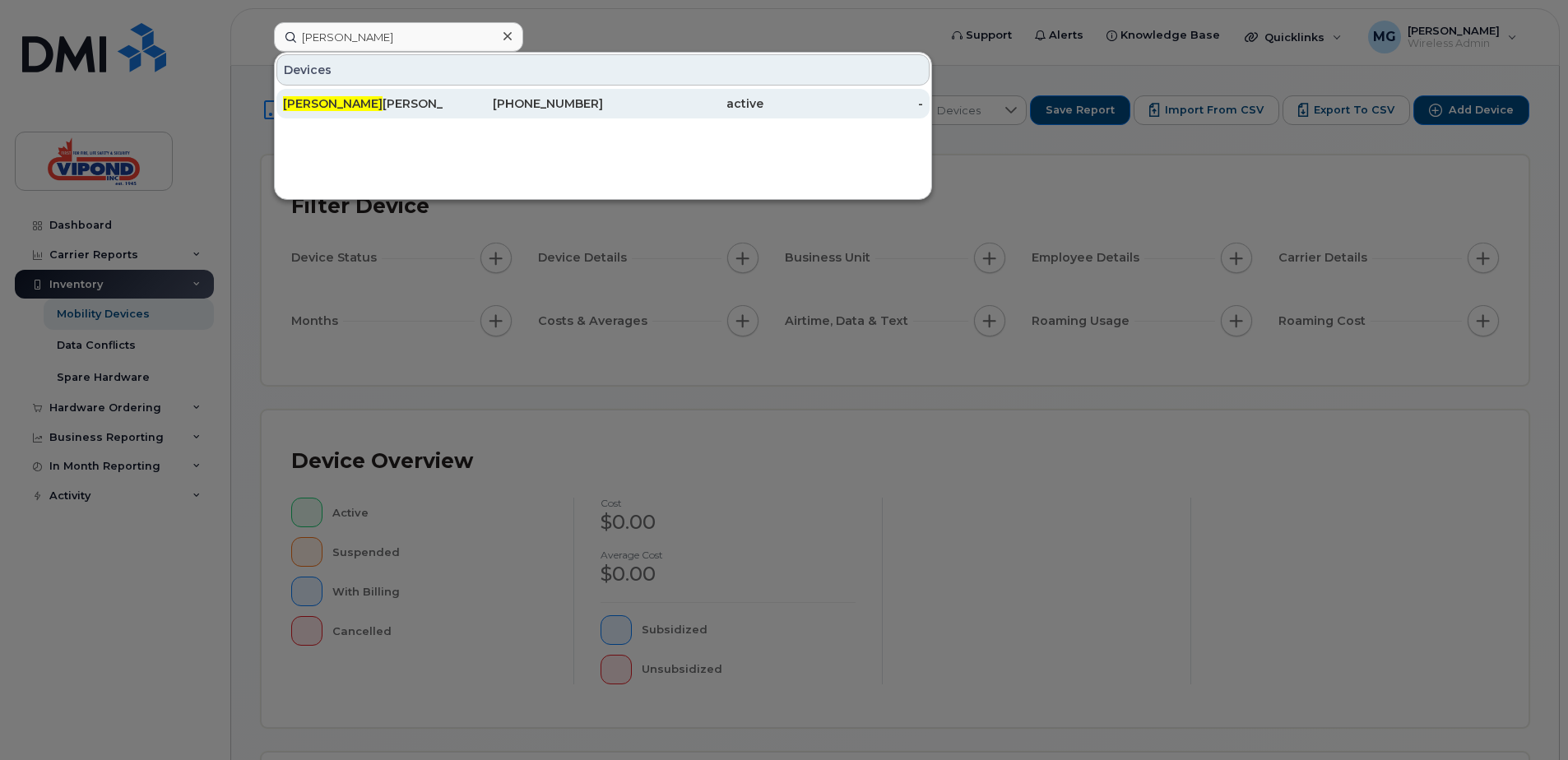
click at [346, 102] on div "Gilbert Ferreira" at bounding box center [363, 104] width 161 height 17
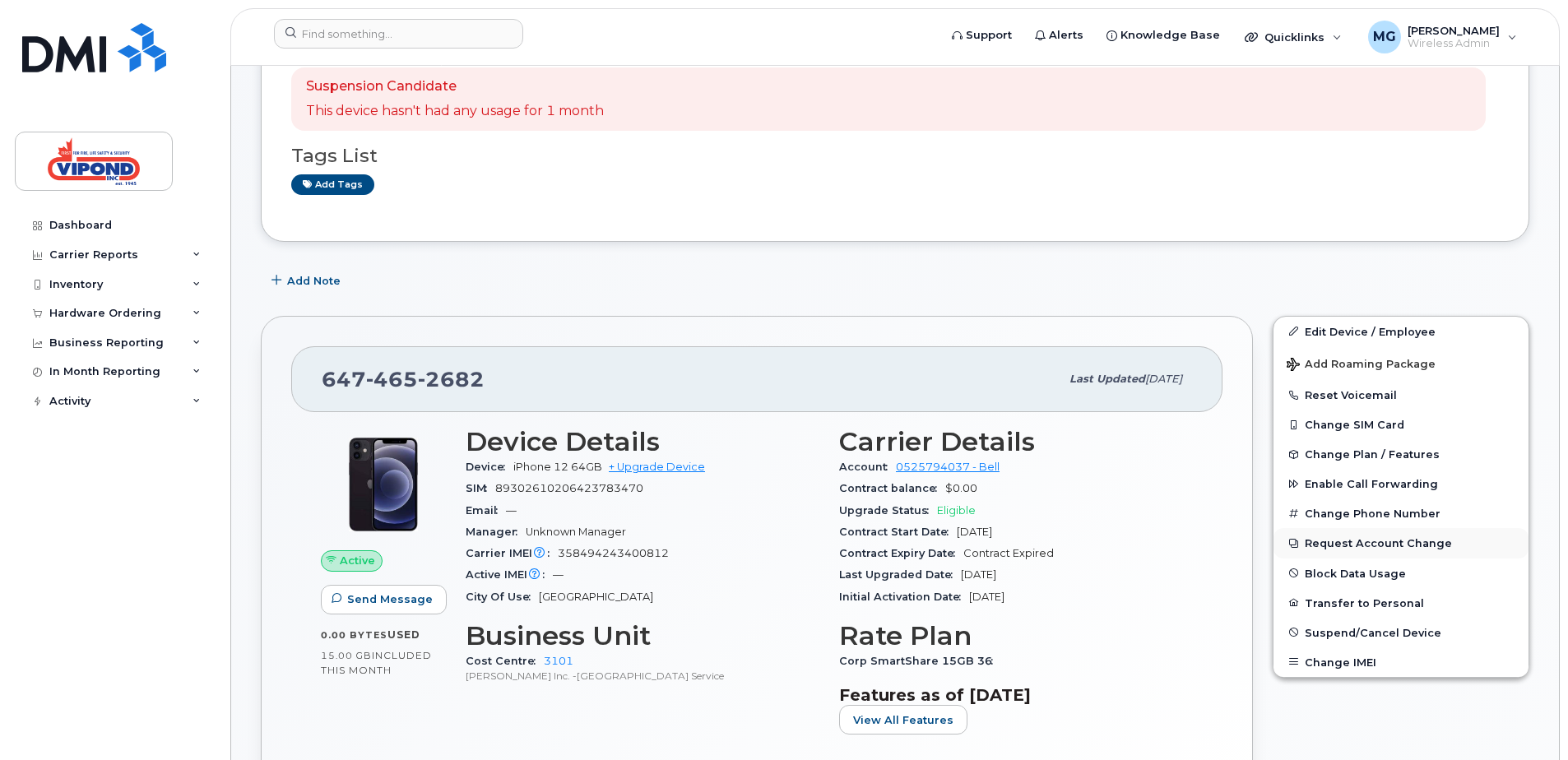
scroll to position [247, 0]
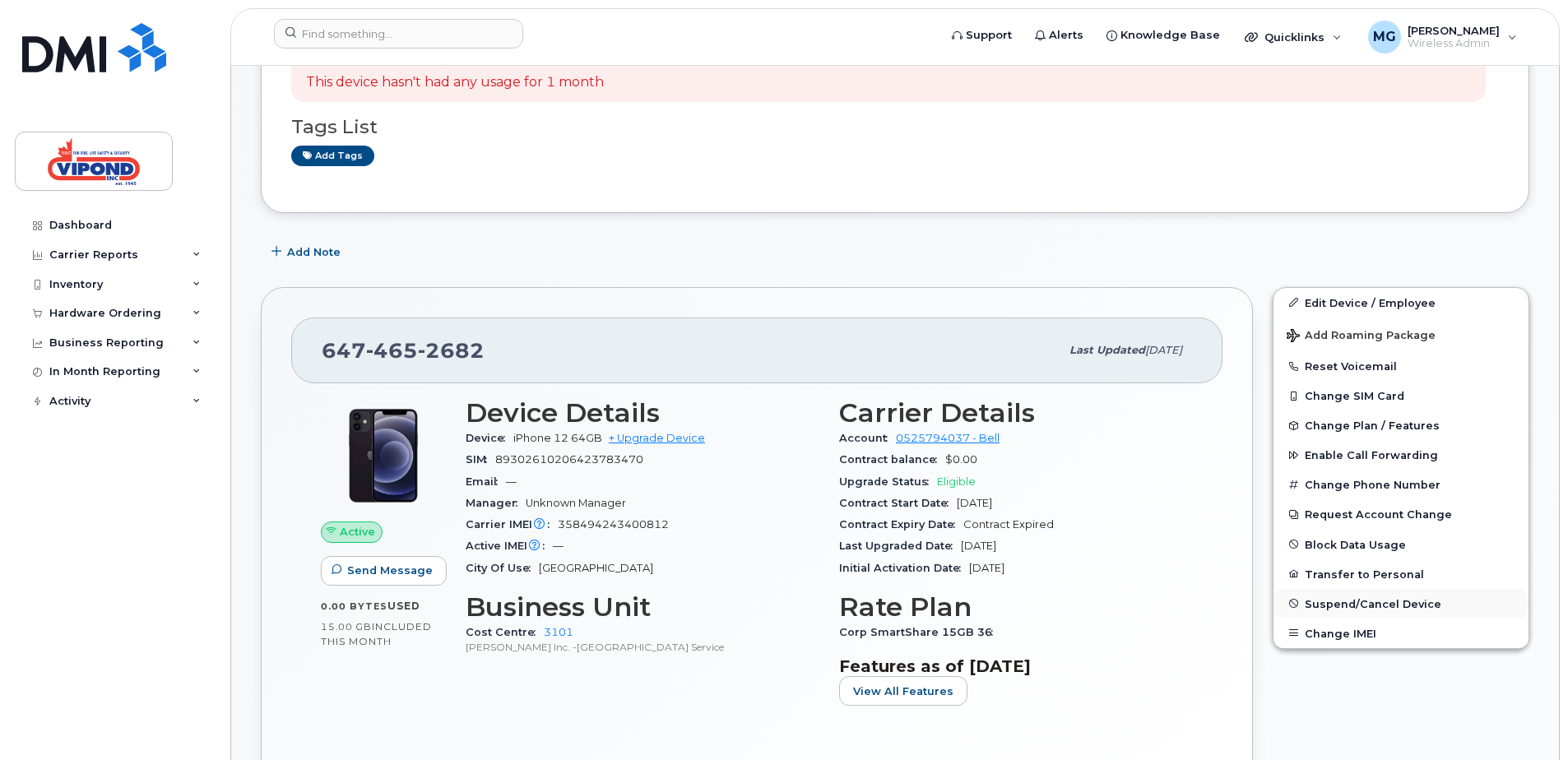
click at [1386, 597] on button "Suspend/Cancel Device" at bounding box center [1401, 604] width 255 height 29
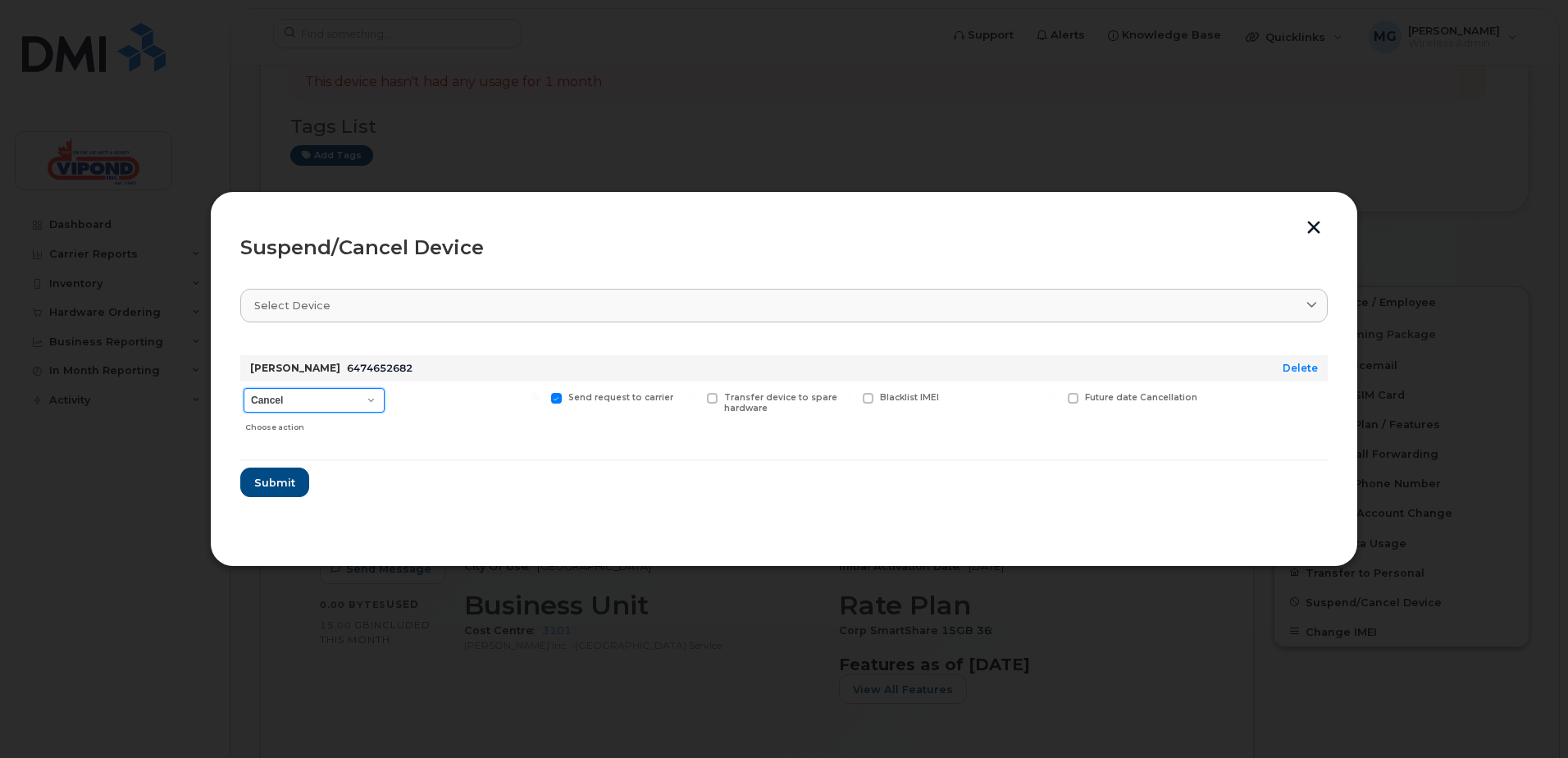
click at [377, 398] on select "Cancel Suspend - Extend Suspension Suspend - Reduced Rate Suspend - Full Rate S…" at bounding box center [314, 400] width 141 height 24
select select "[object Object]"
click at [244, 388] on select "Cancel Suspend - Extend Suspension Suspend - Reduced Rate Suspend - Full Rate S…" at bounding box center [314, 400] width 141 height 24
click at [279, 487] on span "Submit" at bounding box center [273, 483] width 41 height 16
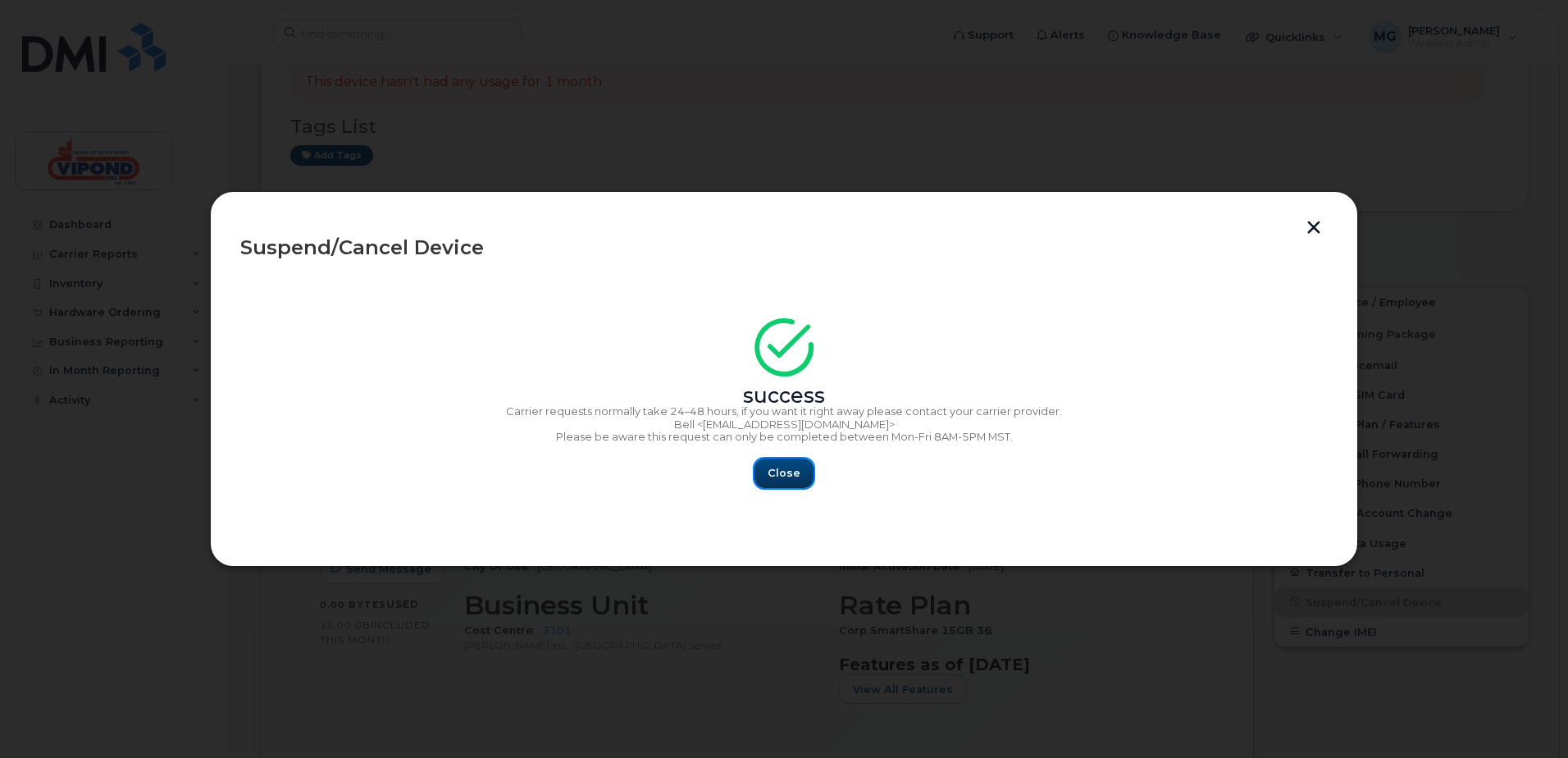
click at [799, 471] on button "Close" at bounding box center [784, 473] width 59 height 29
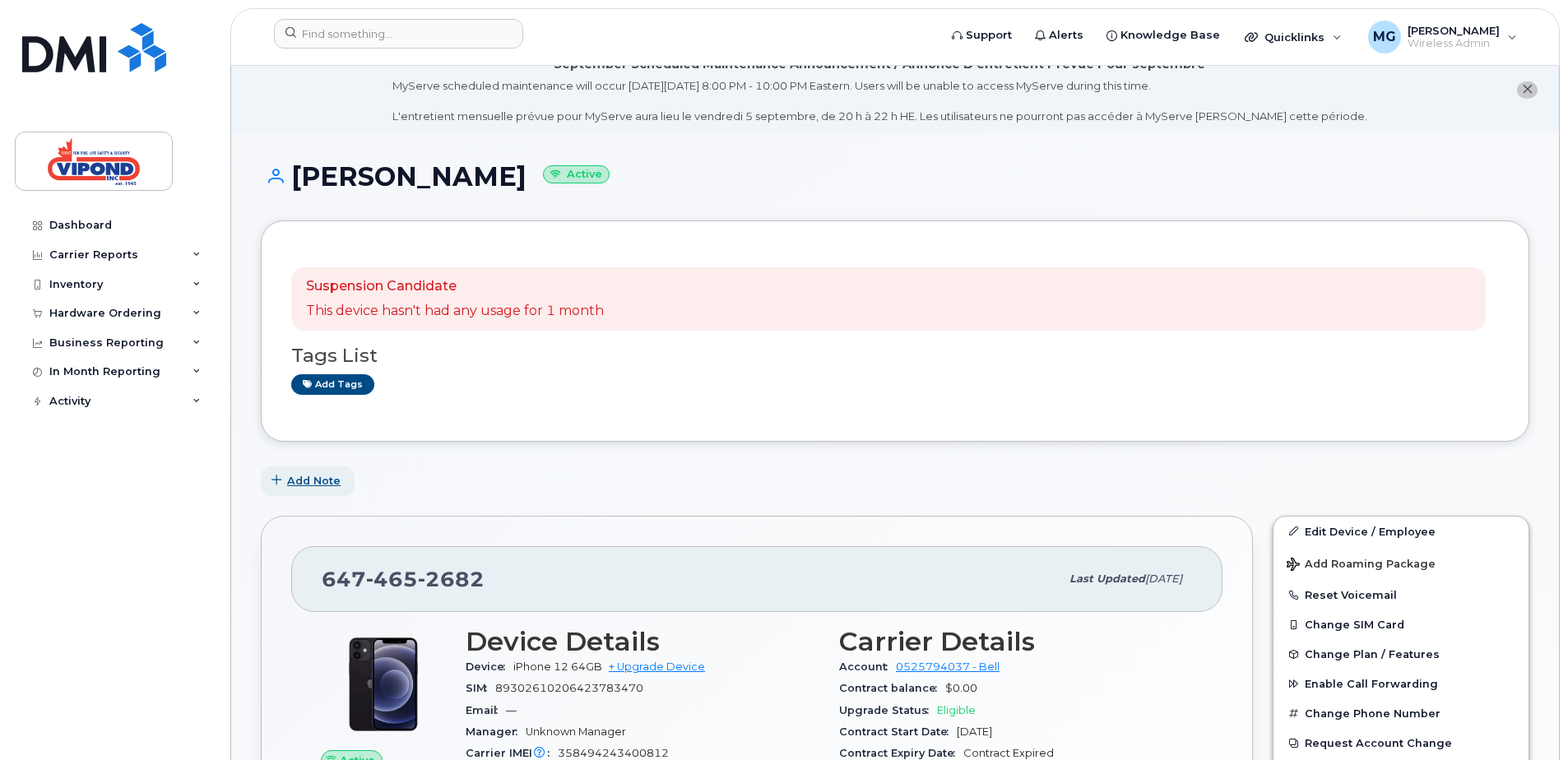
scroll to position [0, 0]
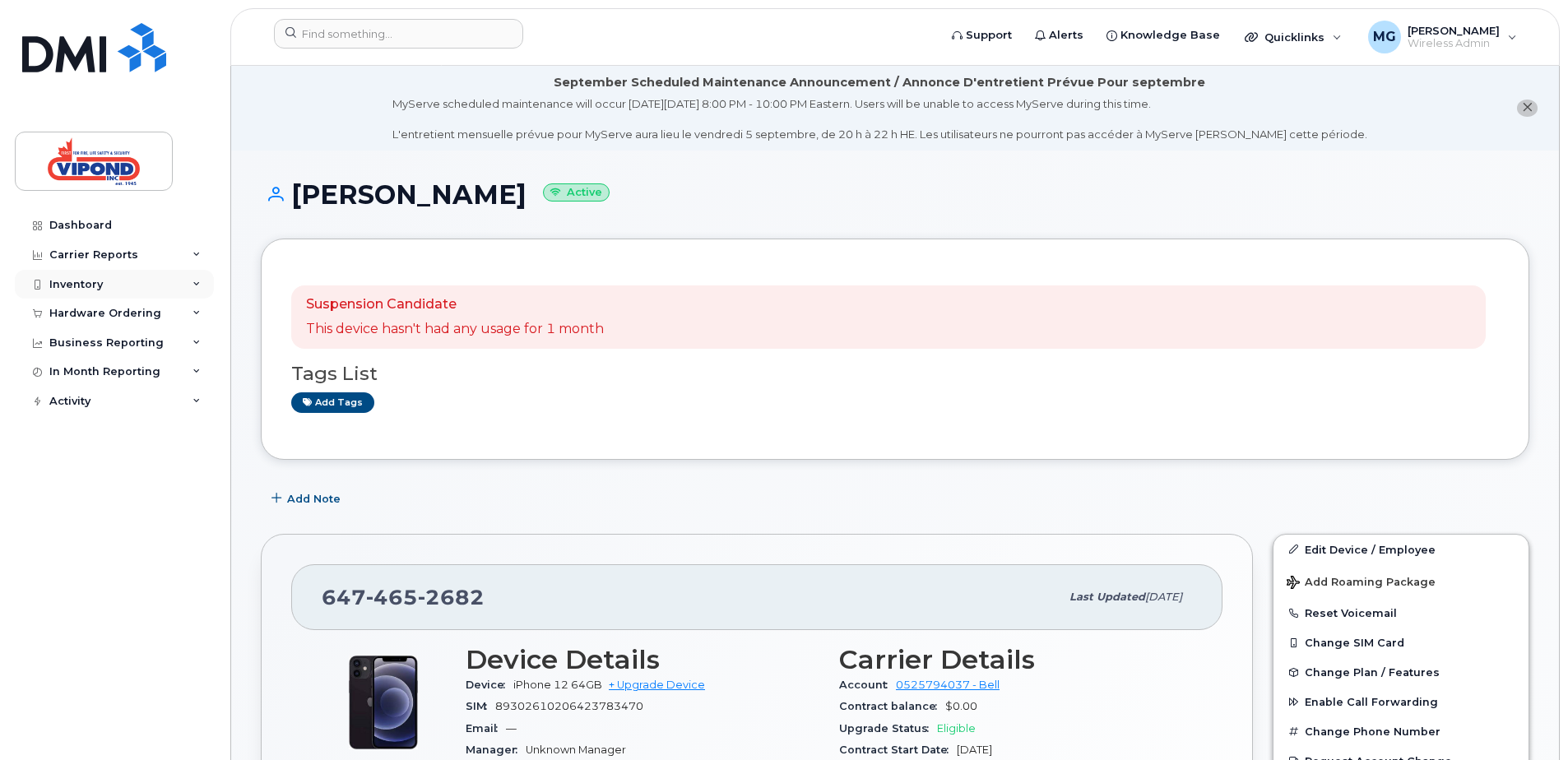
click at [82, 279] on div "Inventory" at bounding box center [77, 285] width 54 height 13
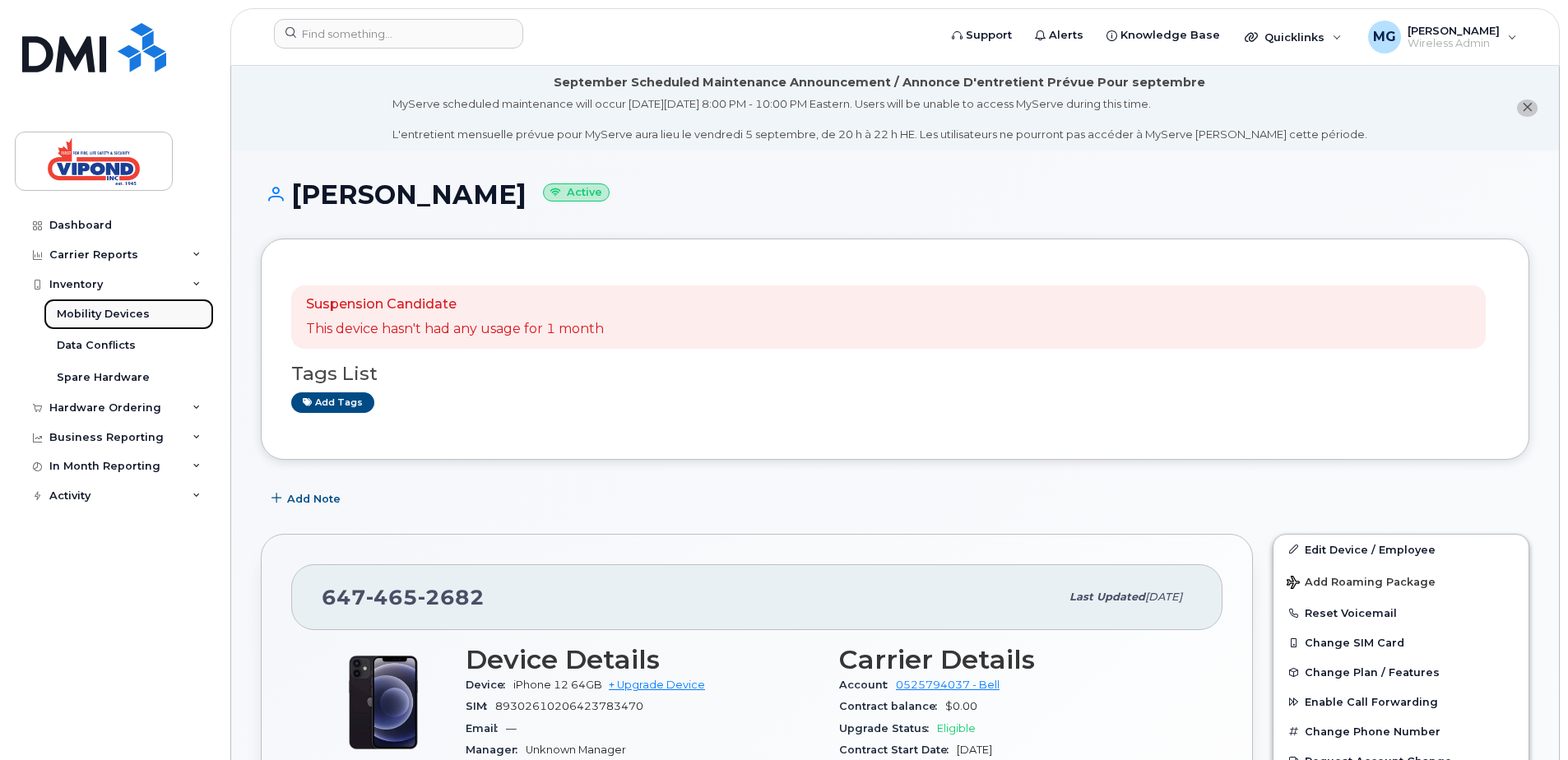
click at [86, 310] on div "Mobility Devices" at bounding box center [103, 314] width 93 height 15
